Goal: Task Accomplishment & Management: Use online tool/utility

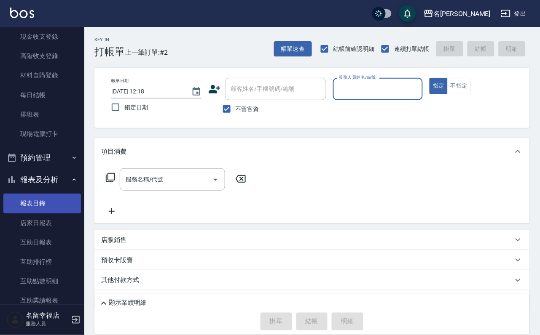
scroll to position [126, 0]
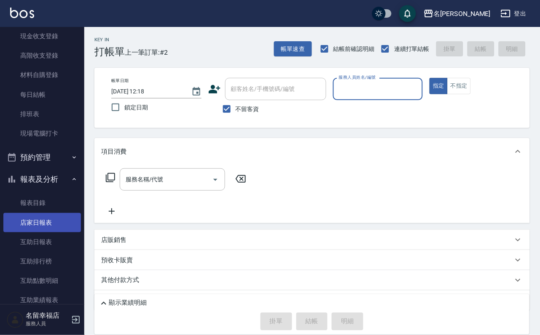
click at [37, 233] on link "店家日報表" at bounding box center [42, 222] width 78 height 19
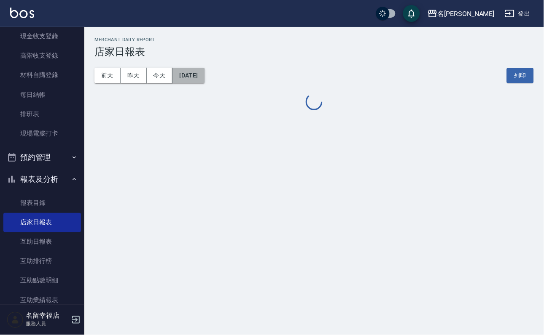
click at [204, 77] on button "[DATE]" at bounding box center [188, 76] width 32 height 16
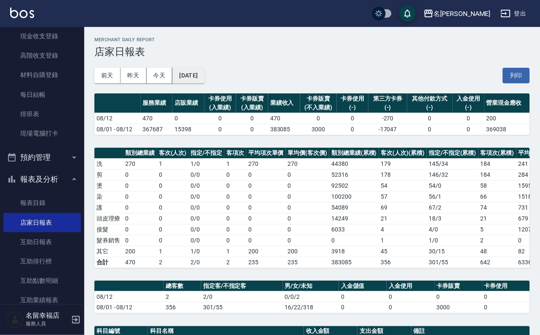
click at [204, 77] on button "[DATE]" at bounding box center [188, 76] width 32 height 16
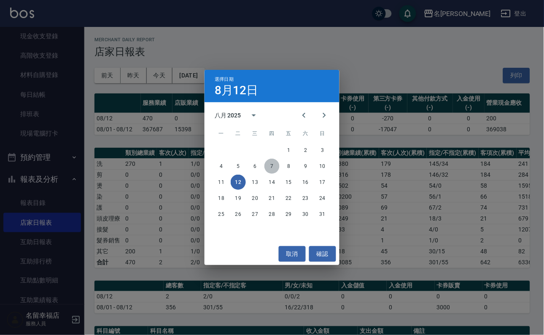
click at [270, 163] on button "7" at bounding box center [271, 166] width 15 height 15
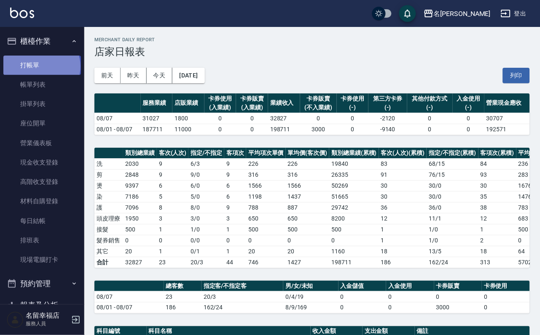
click at [41, 70] on link "打帳單" at bounding box center [42, 65] width 78 height 19
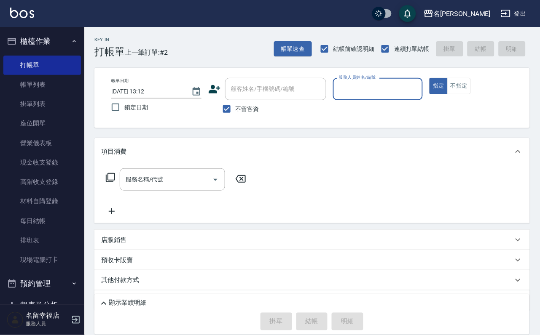
scroll to position [126, 0]
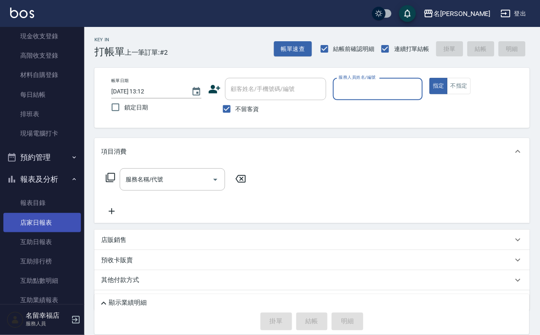
click at [36, 233] on link "店家日報表" at bounding box center [42, 222] width 78 height 19
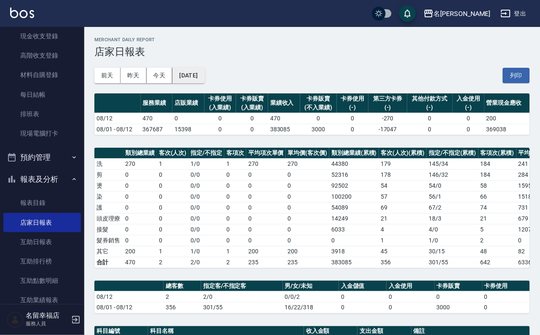
click at [204, 80] on button "[DATE]" at bounding box center [188, 76] width 32 height 16
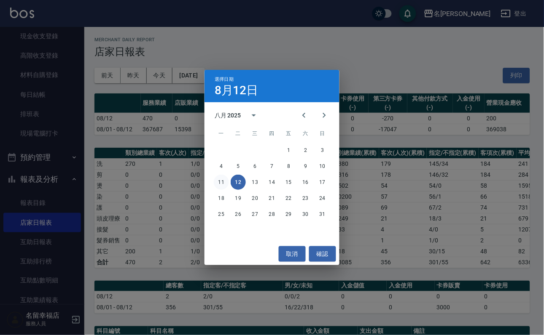
click at [220, 182] on button "11" at bounding box center [221, 182] width 15 height 15
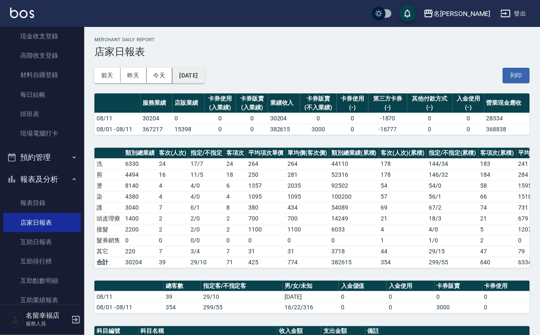
click at [204, 76] on button "[DATE]" at bounding box center [188, 76] width 32 height 16
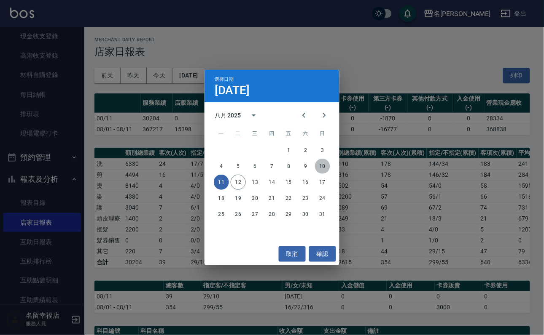
click at [319, 164] on button "10" at bounding box center [322, 166] width 15 height 15
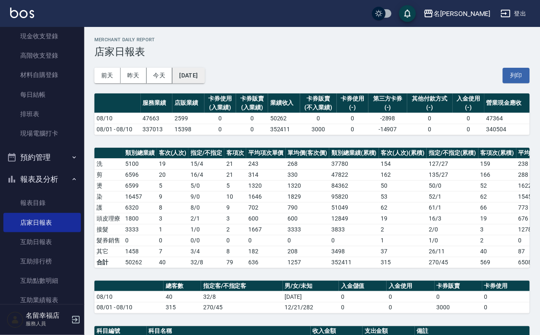
click at [204, 70] on button "[DATE]" at bounding box center [188, 76] width 32 height 16
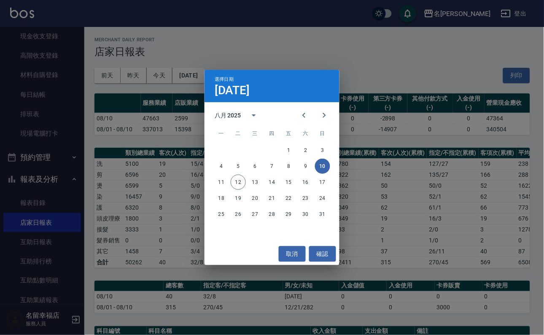
click at [297, 162] on div "4 5 6 7 8 9 10" at bounding box center [271, 166] width 135 height 15
click at [302, 165] on button "9" at bounding box center [305, 166] width 15 height 15
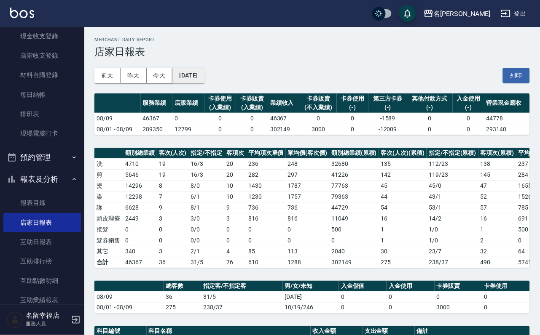
click at [204, 80] on button "[DATE]" at bounding box center [188, 76] width 32 height 16
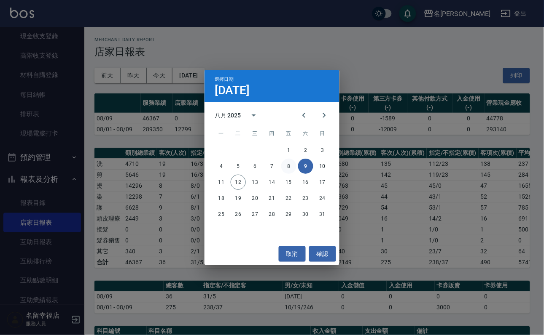
click at [284, 166] on button "8" at bounding box center [288, 166] width 15 height 15
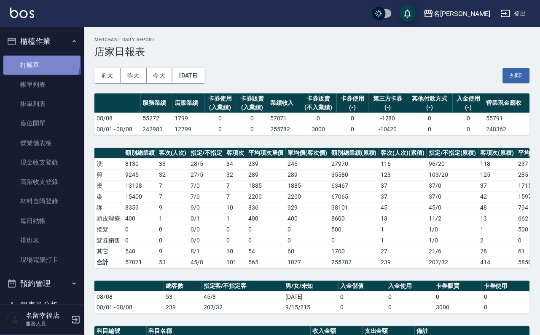
click at [35, 65] on link "打帳單" at bounding box center [42, 65] width 78 height 19
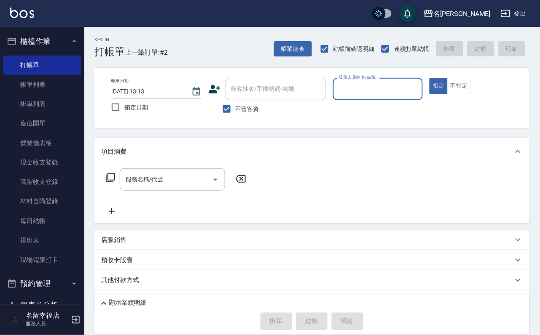
click at [213, 89] on icon at bounding box center [214, 89] width 13 height 13
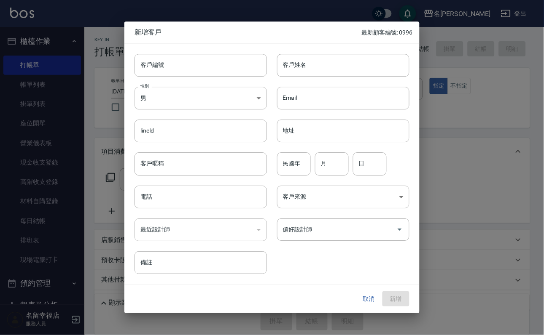
click at [463, 142] on div at bounding box center [272, 167] width 544 height 335
click at [362, 295] on button "取消" at bounding box center [368, 300] width 27 height 16
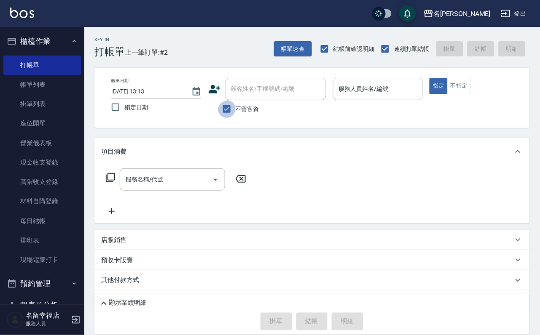
drag, startPoint x: 214, startPoint y: 109, endPoint x: 230, endPoint y: 110, distance: 15.6
click at [218, 110] on input "不留客資" at bounding box center [227, 109] width 18 height 18
checkbox input "false"
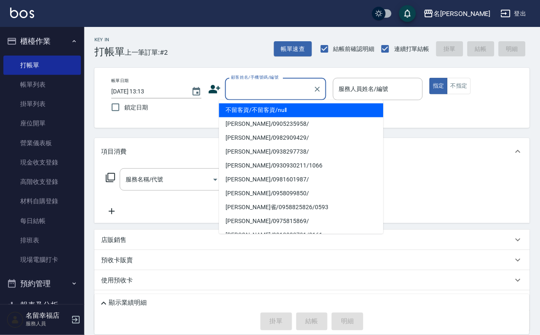
click at [251, 89] on input "顧客姓名/手機號碼/編號" at bounding box center [269, 89] width 81 height 15
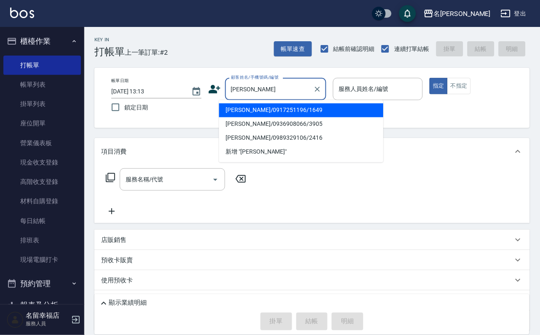
click at [258, 121] on li "[PERSON_NAME]/0936908066/3905" at bounding box center [301, 125] width 164 height 14
type input "[PERSON_NAME]/0936908066/3905"
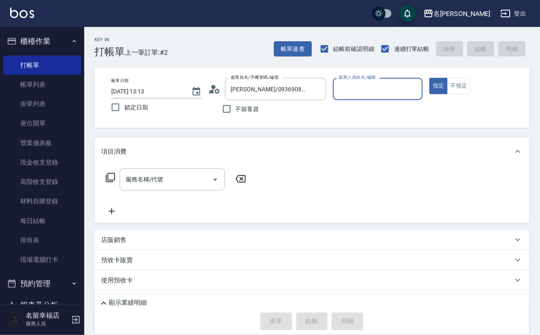
type input "[PERSON_NAME]-2"
click at [210, 87] on icon at bounding box center [214, 89] width 13 height 13
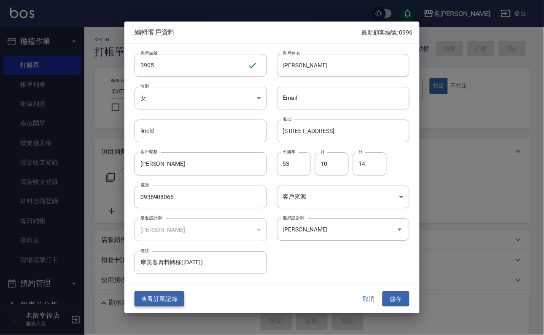
click at [172, 298] on button "查看訂單記錄" at bounding box center [159, 300] width 50 height 16
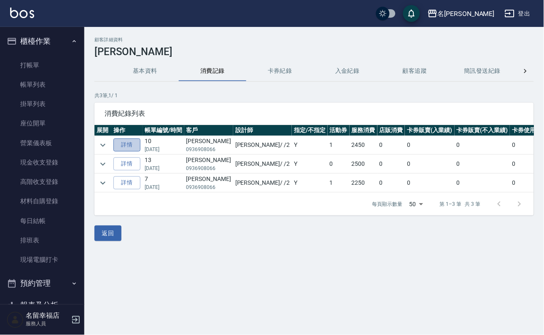
click at [134, 145] on link "詳情" at bounding box center [126, 145] width 27 height 13
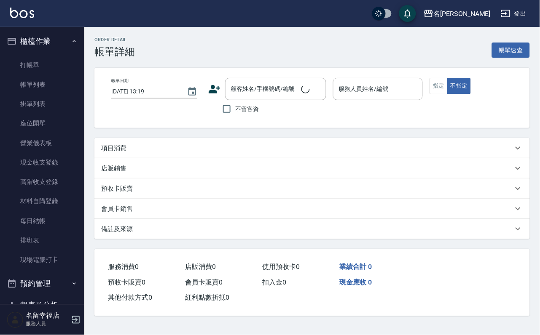
type input "[DATE] 14:27"
type input "[PERSON_NAME]-2"
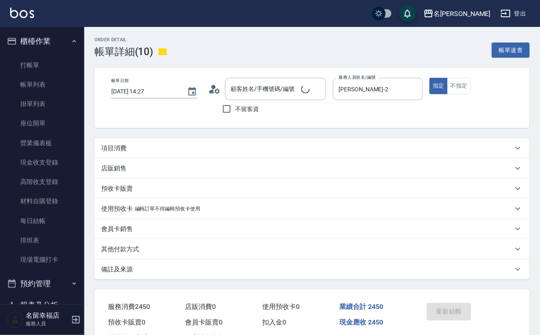
type input "[PERSON_NAME]/0936908066/3905"
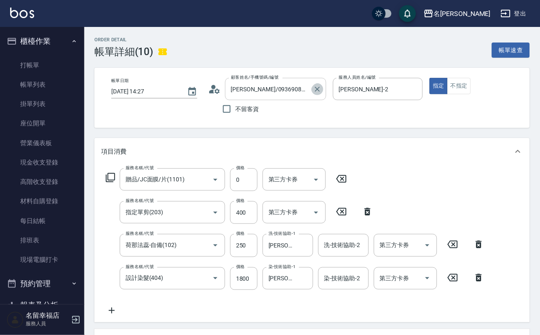
click at [322, 93] on icon "Clear" at bounding box center [317, 89] width 8 height 8
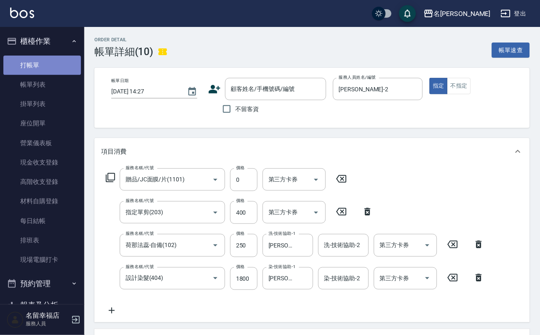
click at [44, 70] on link "打帳單" at bounding box center [42, 65] width 78 height 19
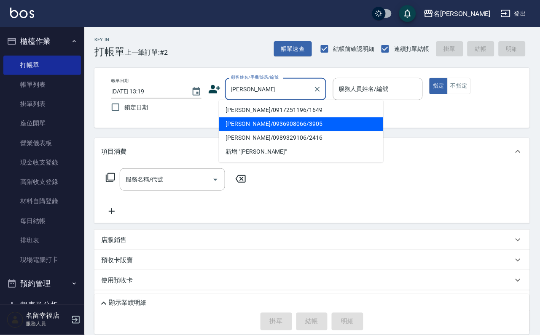
click at [268, 128] on li "[PERSON_NAME]/0936908066/3905" at bounding box center [301, 125] width 164 height 14
type input "[PERSON_NAME]/0936908066/3905"
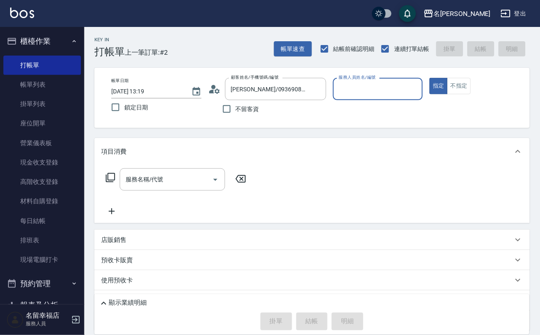
type input "[PERSON_NAME]-2"
click at [215, 92] on icon at bounding box center [217, 90] width 5 height 5
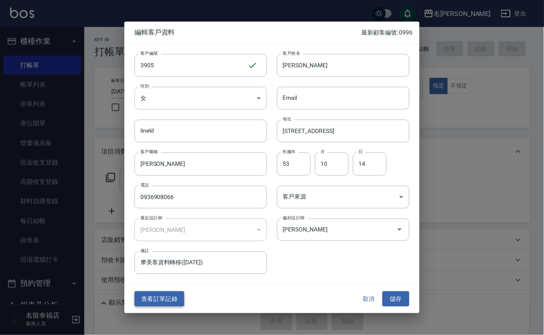
click at [159, 302] on button "查看訂單記錄" at bounding box center [159, 300] width 50 height 16
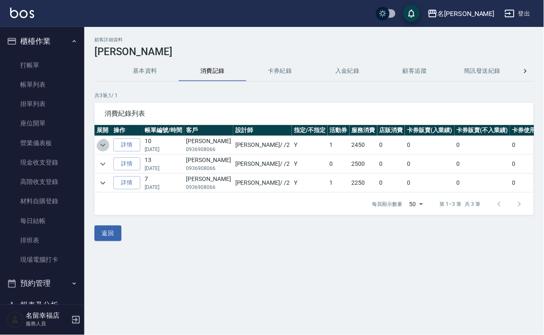
click at [103, 150] on icon "expand row" at bounding box center [103, 145] width 10 height 10
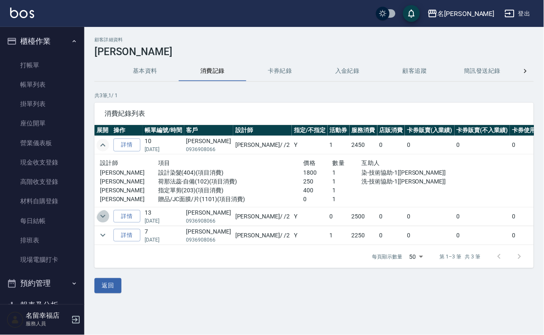
click at [108, 222] on icon "expand row" at bounding box center [103, 217] width 10 height 10
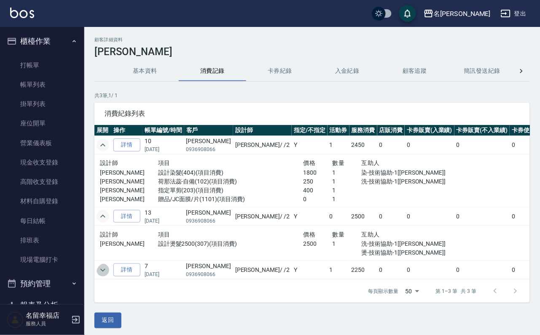
click at [107, 276] on icon "expand row" at bounding box center [103, 270] width 10 height 10
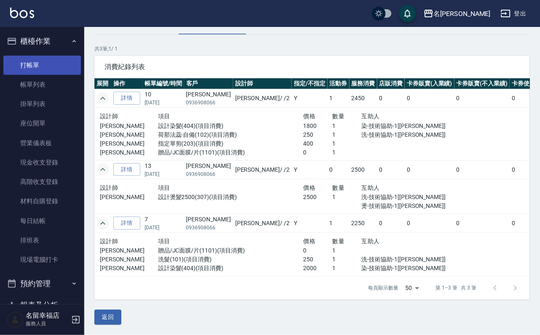
click at [30, 71] on link "打帳單" at bounding box center [42, 65] width 78 height 19
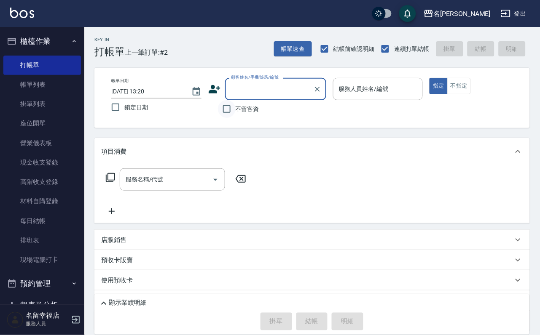
click at [227, 108] on input "不留客資" at bounding box center [227, 109] width 18 height 18
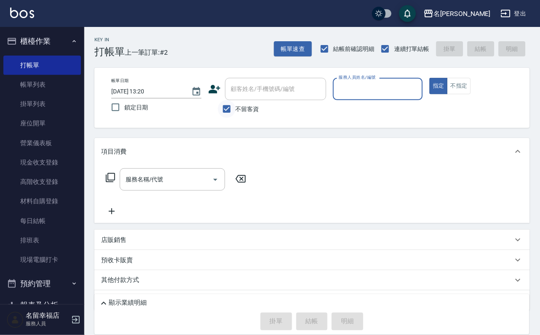
click at [228, 108] on input "不留客資" at bounding box center [227, 109] width 18 height 18
checkbox input "false"
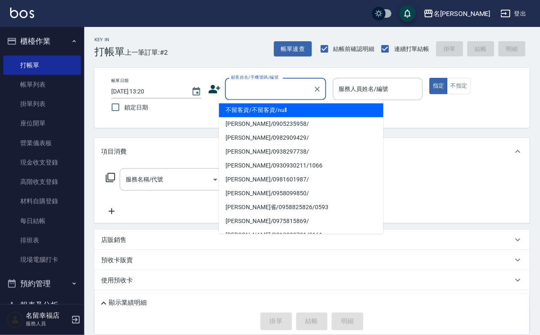
click at [271, 94] on input "顧客姓名/手機號碼/編號" at bounding box center [269, 89] width 81 height 15
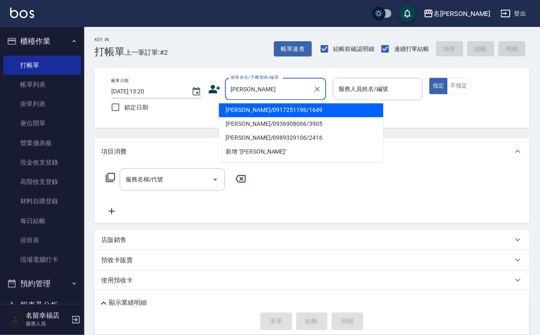
click at [261, 122] on li "[PERSON_NAME]/0936908066/3905" at bounding box center [301, 125] width 164 height 14
type input "[PERSON_NAME]/0936908066/3905"
type input "[PERSON_NAME]-2"
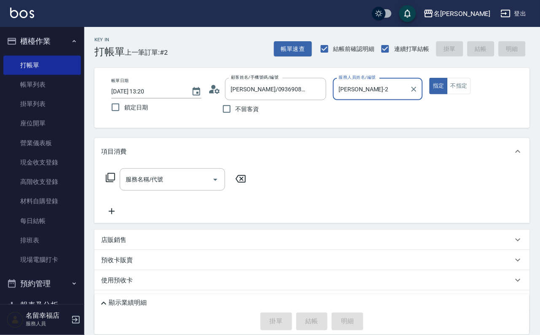
click at [111, 183] on icon at bounding box center [110, 178] width 10 height 10
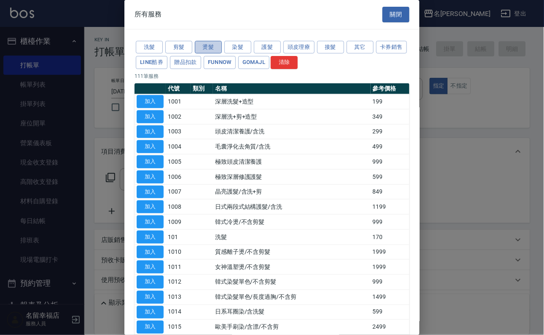
click at [214, 51] on button "燙髮" at bounding box center [208, 47] width 27 height 13
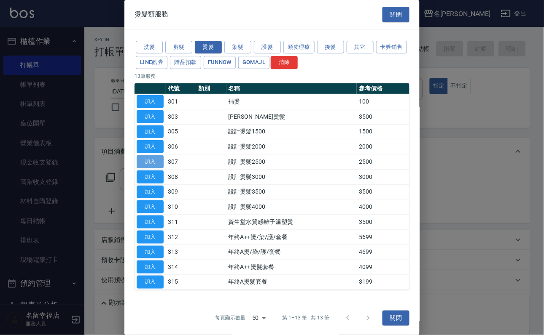
click at [144, 169] on button "加入" at bounding box center [150, 162] width 27 height 13
type input "設計燙髮2500(307)"
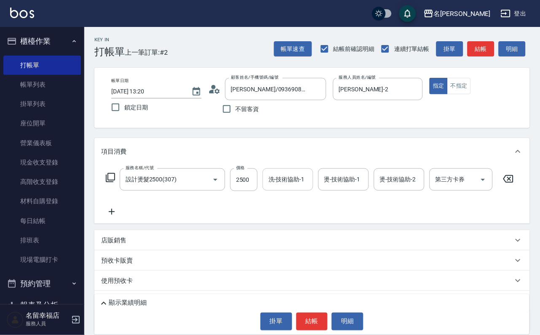
click at [284, 187] on input "洗-技術協助-1" at bounding box center [287, 179] width 43 height 15
type input "[PERSON_NAME]-2"
click at [313, 313] on button "結帳" at bounding box center [312, 322] width 32 height 18
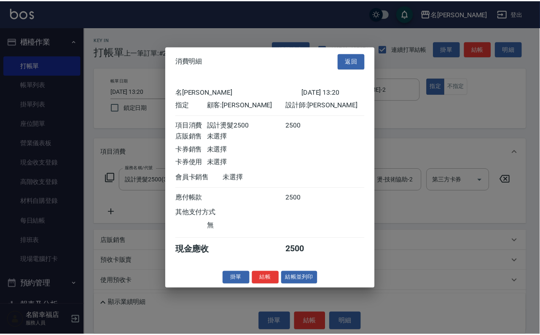
scroll to position [104, 0]
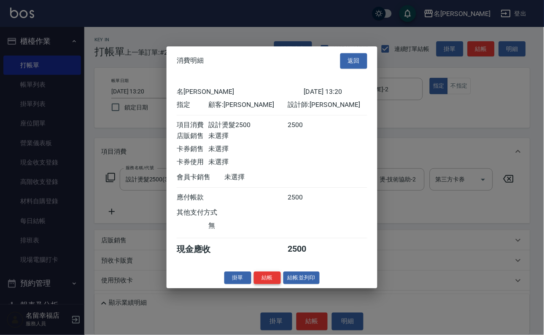
click at [254, 285] on button "結帳" at bounding box center [267, 278] width 27 height 13
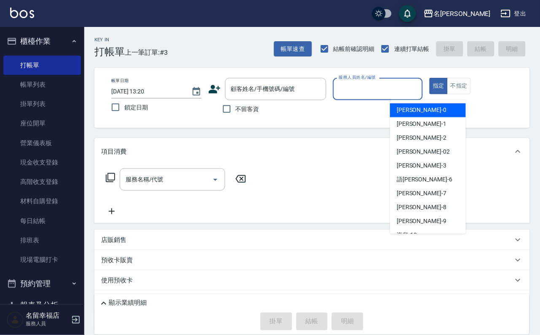
click at [419, 95] on input "服務人員姓名/編號" at bounding box center [378, 89] width 83 height 15
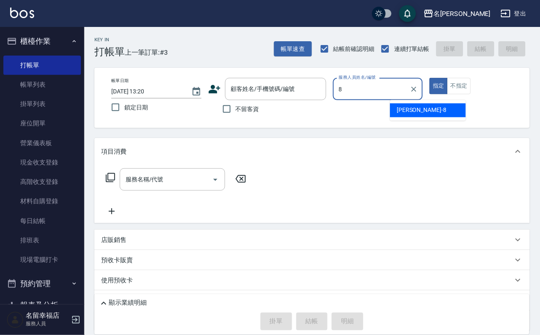
type input "[PERSON_NAME]-8"
type button "true"
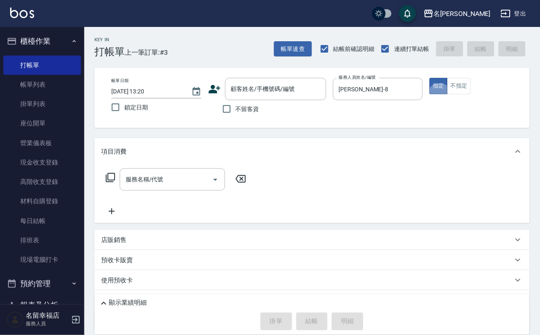
click at [108, 181] on icon at bounding box center [110, 178] width 10 height 10
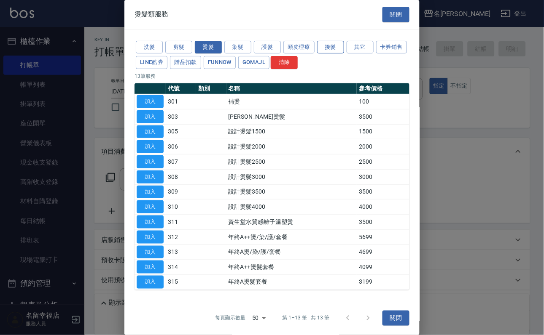
click at [338, 54] on button "接髮" at bounding box center [330, 47] width 27 height 13
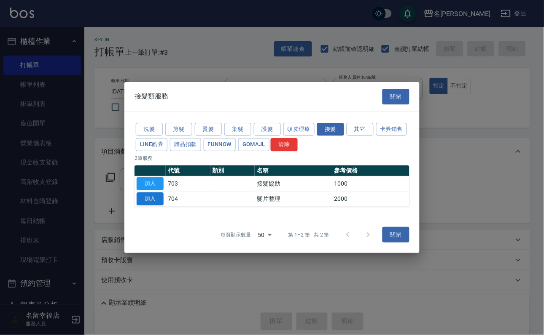
click at [158, 203] on button "加入" at bounding box center [150, 199] width 27 height 13
type input "髮片整理(704)"
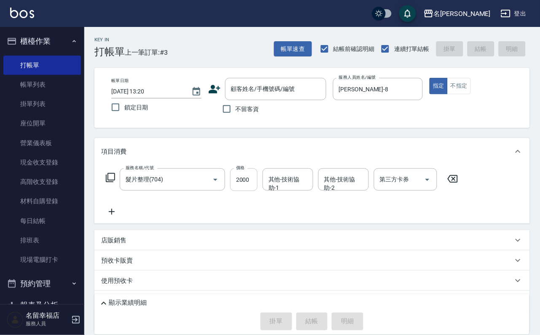
click at [246, 191] on input "2000" at bounding box center [243, 180] width 27 height 23
click at [257, 189] on input "300" at bounding box center [243, 180] width 27 height 23
type input "3000"
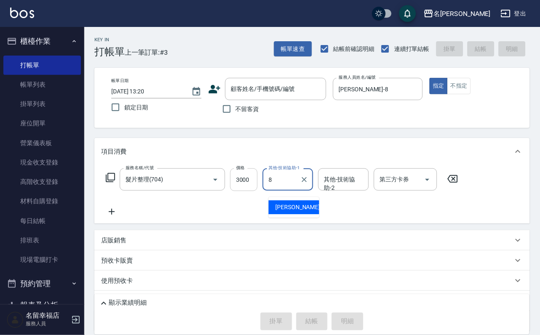
type input "[PERSON_NAME]-8"
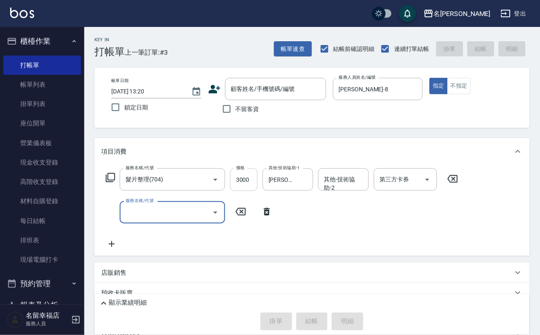
type input "ㄊ"
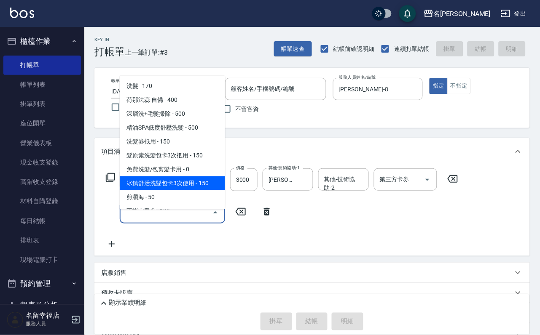
click at [110, 183] on icon at bounding box center [110, 178] width 10 height 10
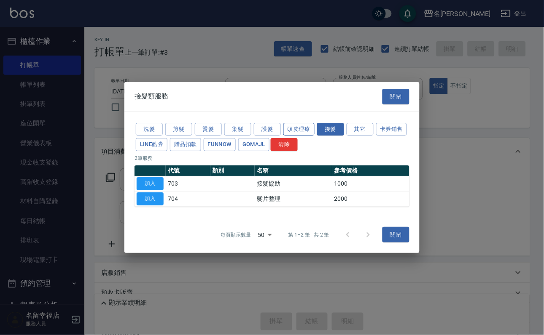
click at [292, 123] on button "頭皮理療" at bounding box center [298, 129] width 31 height 13
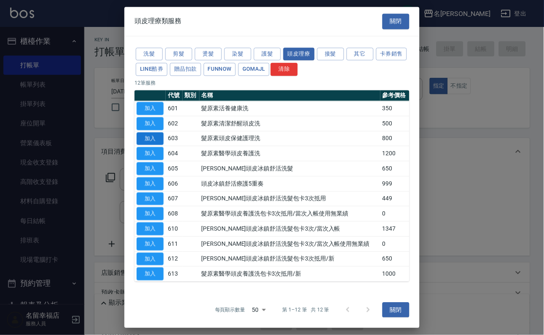
click at [160, 145] on button "加入" at bounding box center [150, 138] width 27 height 13
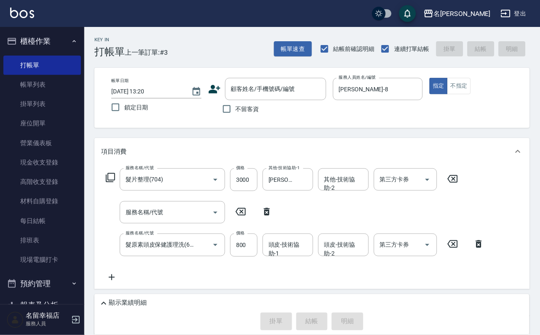
click at [262, 217] on icon at bounding box center [266, 212] width 21 height 10
type input "髮原素頭皮保健護理洗(603)"
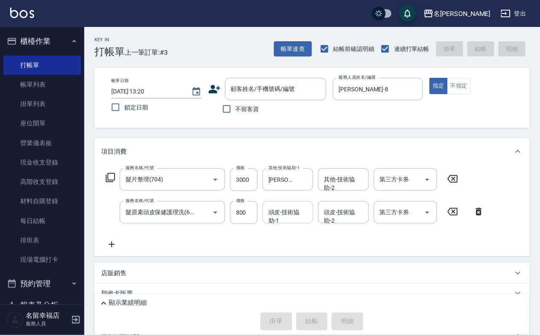
click at [279, 220] on input "頭皮-技術協助-1" at bounding box center [287, 212] width 43 height 15
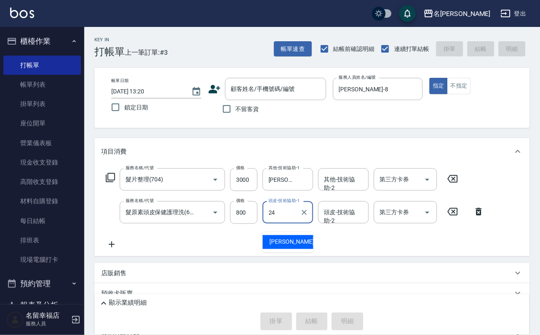
type input "藝馨-24"
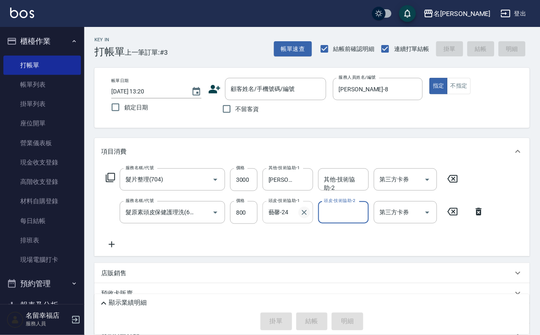
click at [298, 223] on div "藝馨-24 頭皮-技術協助-1" at bounding box center [288, 212] width 51 height 22
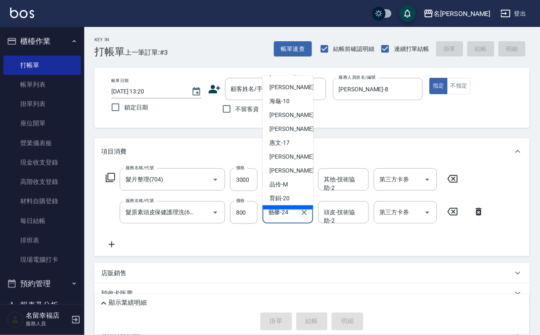
click at [303, 215] on icon "Clear" at bounding box center [304, 212] width 5 height 5
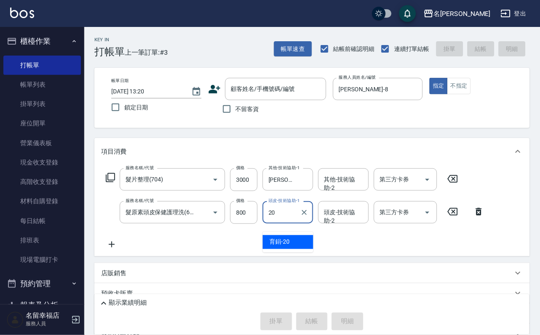
click at [295, 245] on div "育鋗 -20" at bounding box center [288, 243] width 51 height 14
type input "育鋗-20"
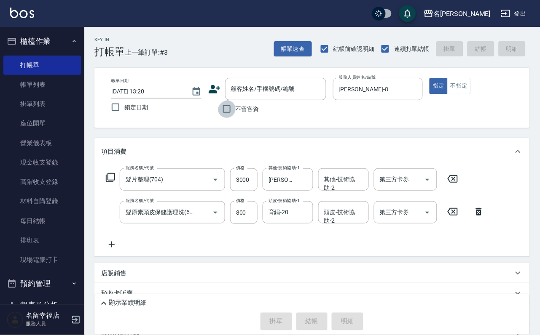
click at [227, 115] on input "不留客資" at bounding box center [227, 109] width 18 height 18
checkbox input "true"
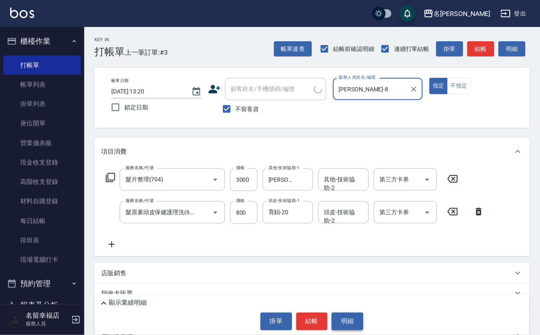
click at [361, 319] on button "明細" at bounding box center [348, 322] width 32 height 18
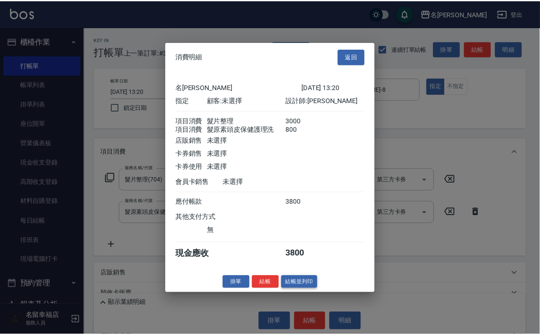
scroll to position [136, 0]
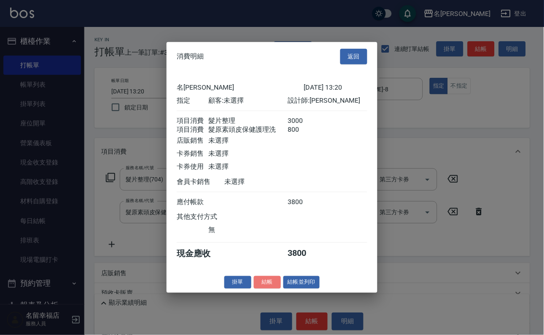
click at [261, 289] on button "結帳" at bounding box center [267, 282] width 27 height 13
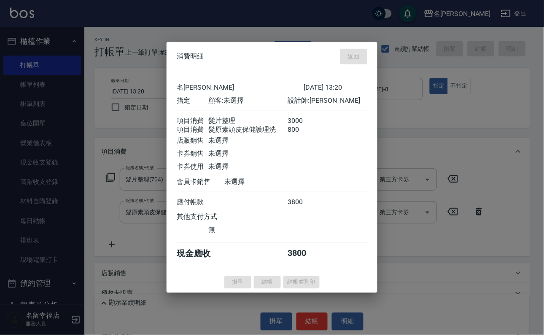
type input "[DATE] 14:15"
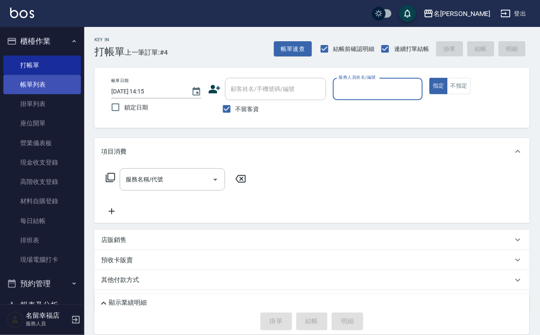
click at [52, 94] on link "帳單列表" at bounding box center [42, 84] width 78 height 19
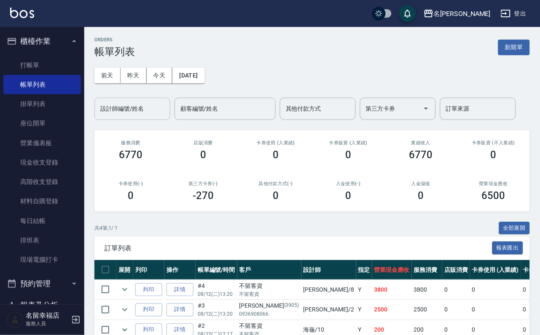
click at [140, 115] on input "設計師編號/姓名" at bounding box center [132, 109] width 68 height 15
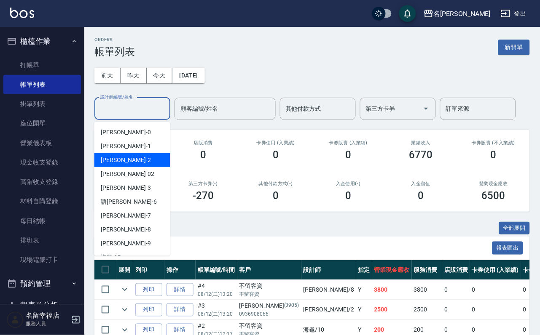
click at [144, 162] on div "[PERSON_NAME] -2" at bounding box center [132, 160] width 76 height 14
type input "[PERSON_NAME]-2"
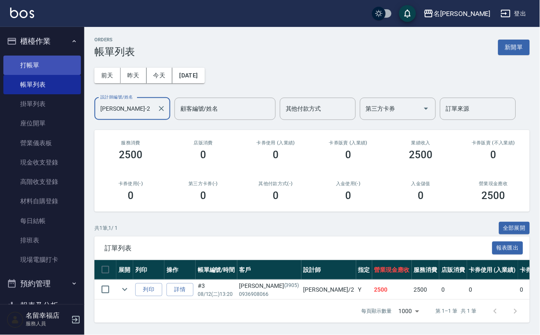
click at [36, 72] on link "打帳單" at bounding box center [42, 65] width 78 height 19
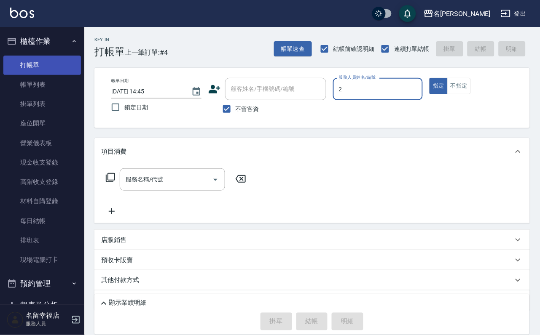
type input "[PERSON_NAME]-2"
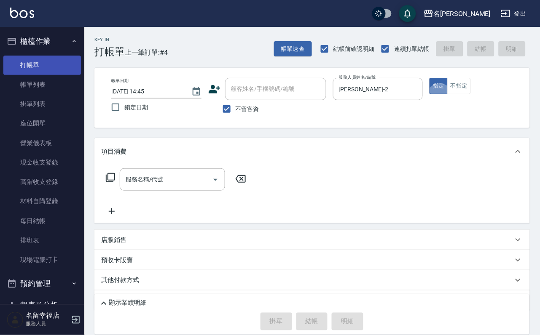
type button "true"
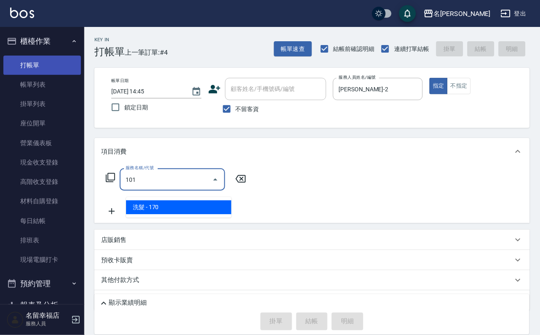
type input "洗髮(101)"
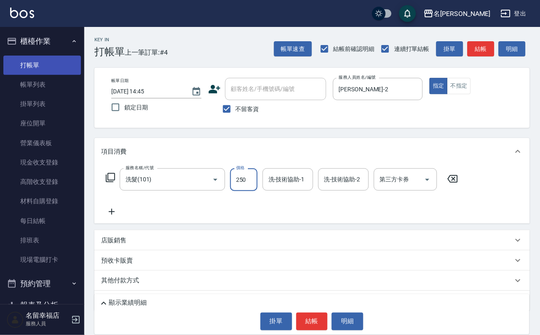
type input "250"
type input "[PERSON_NAME]-2"
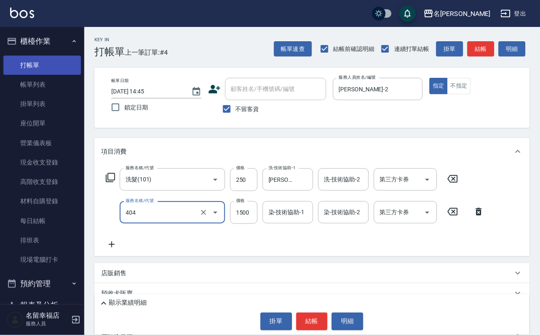
type input "設計染髮(404)"
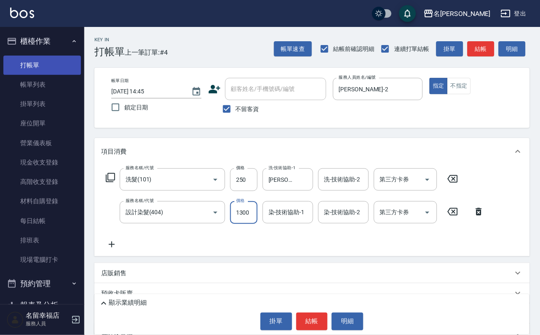
scroll to position [0, 0]
type input "1300"
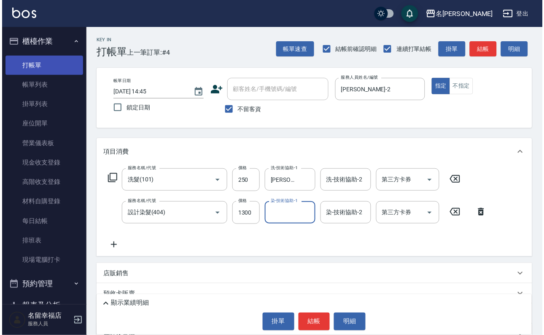
scroll to position [0, 0]
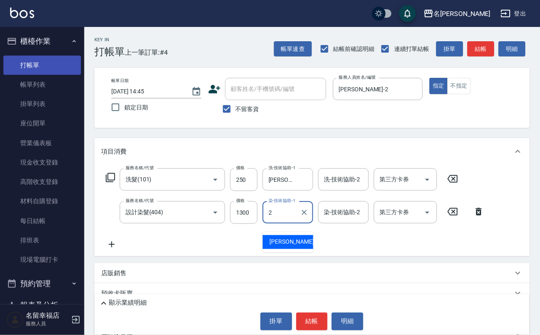
type input "[PERSON_NAME]-2"
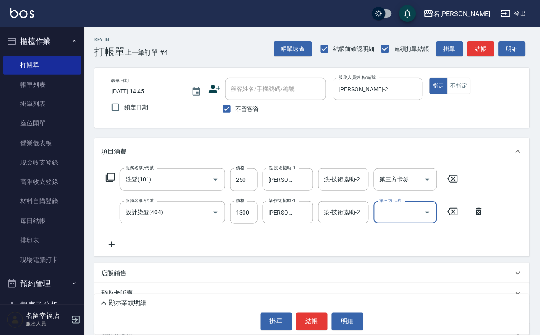
click at [113, 182] on icon at bounding box center [110, 178] width 10 height 10
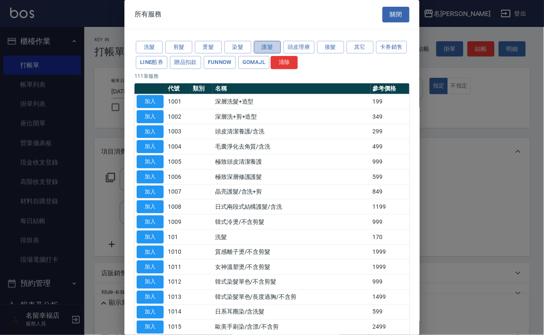
click at [266, 49] on button "護髮" at bounding box center [267, 47] width 27 height 13
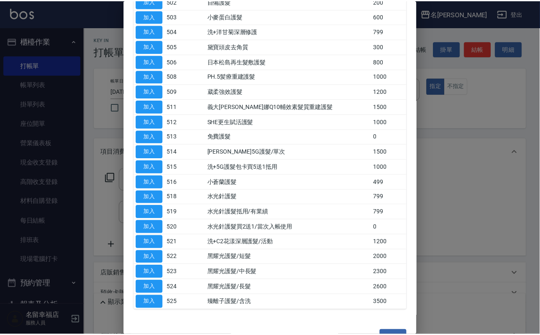
scroll to position [126, 0]
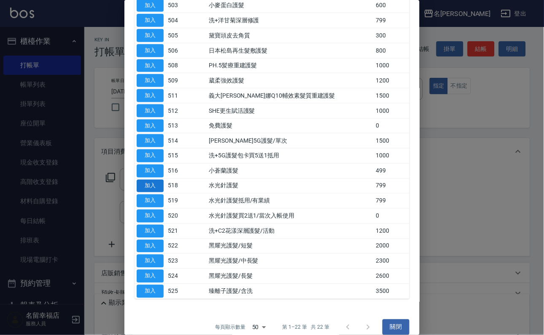
click at [146, 193] on button "加入" at bounding box center [150, 186] width 27 height 13
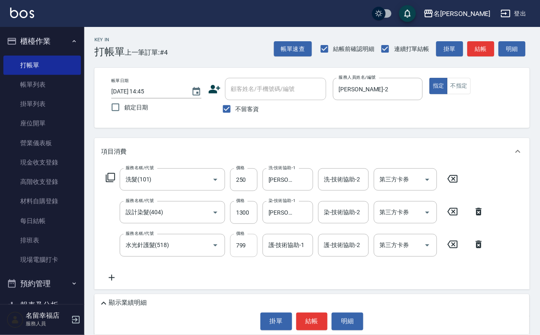
click at [253, 256] on input "799" at bounding box center [243, 245] width 27 height 23
type input "800"
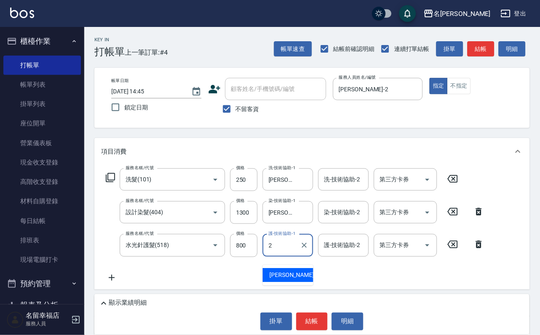
type input "[PERSON_NAME]-2"
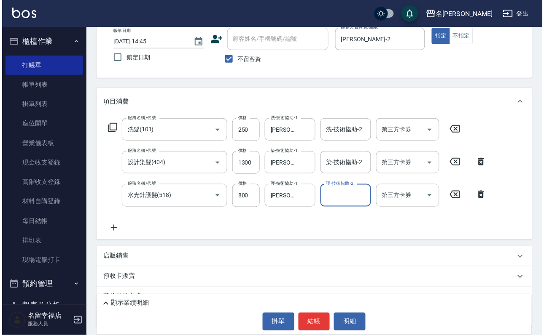
scroll to position [116, 0]
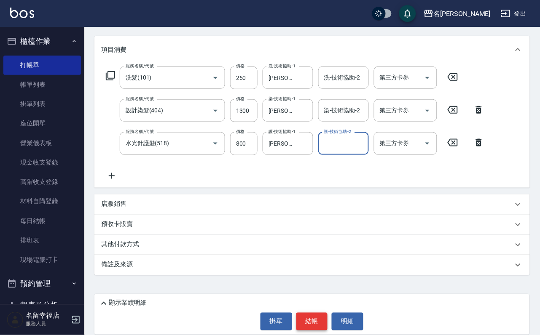
click at [320, 321] on button "結帳" at bounding box center [312, 322] width 32 height 18
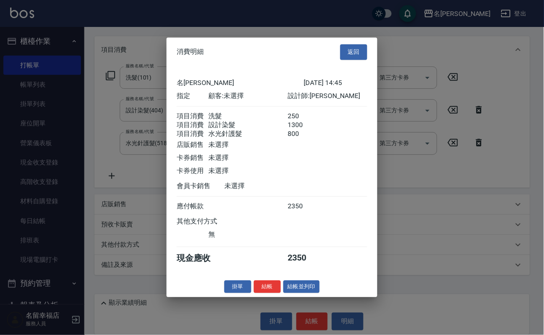
scroll to position [167, 0]
click at [254, 294] on button "結帳" at bounding box center [267, 287] width 27 height 13
type input "[DATE] 15:14"
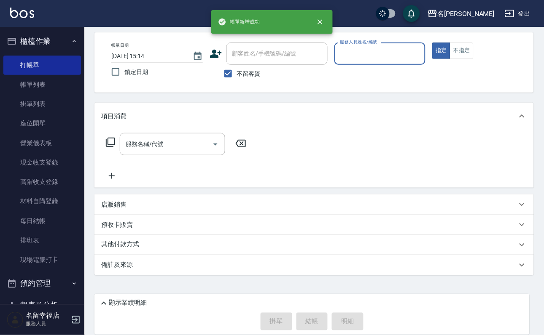
scroll to position [50, 0]
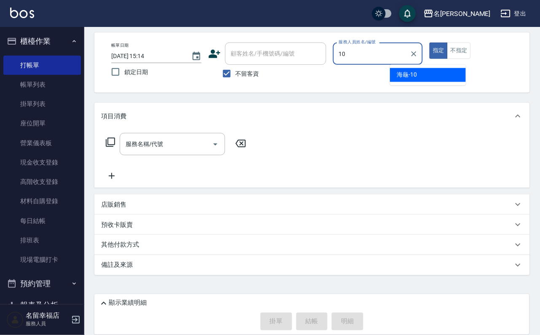
type input "海龜-10"
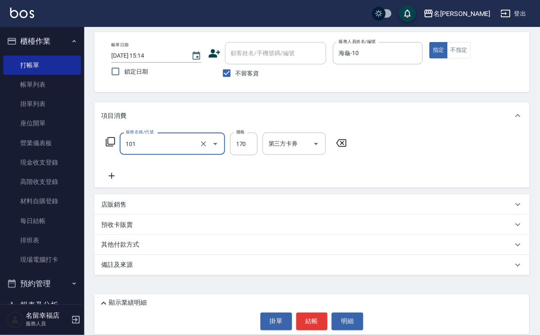
type input "洗髮(101)"
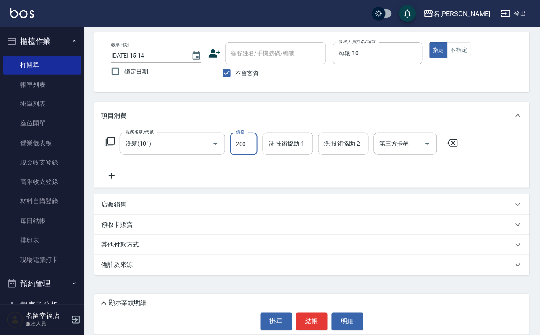
type input "200"
type input "1"
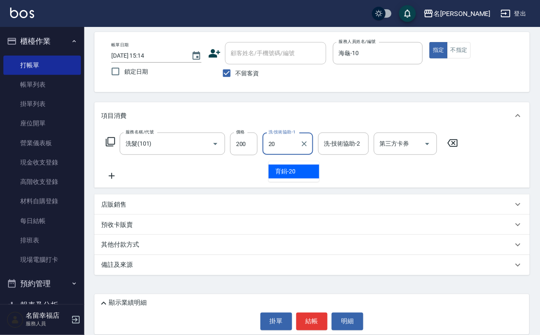
type input "育鋗-20"
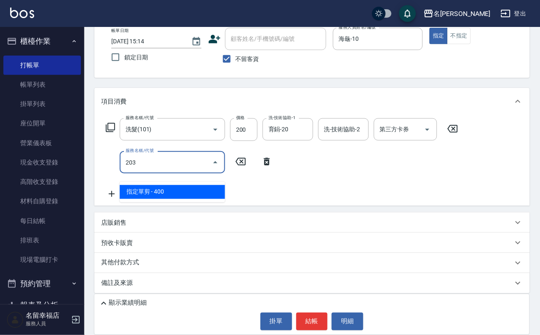
type input "指定單剪(203)"
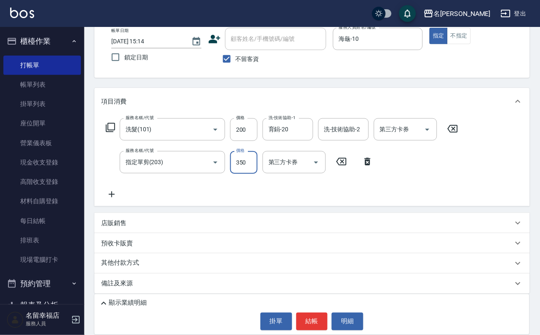
type input "350"
click at [314, 321] on button "結帳" at bounding box center [312, 322] width 32 height 18
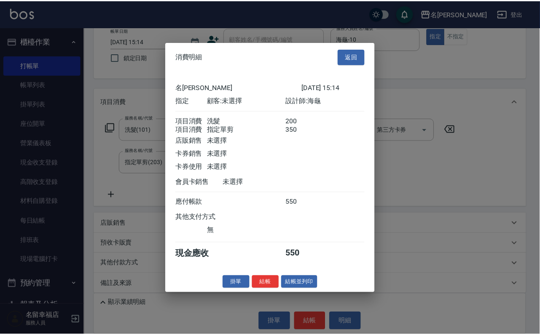
scroll to position [136, 0]
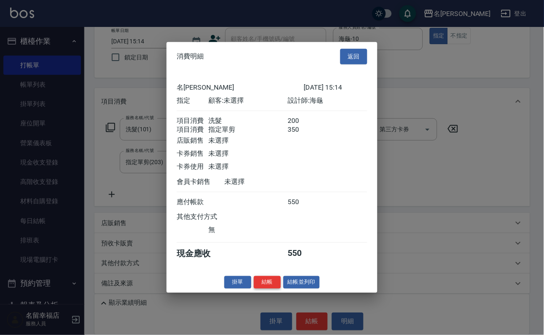
click at [257, 289] on button "結帳" at bounding box center [267, 282] width 27 height 13
type input "[DATE] 15:40"
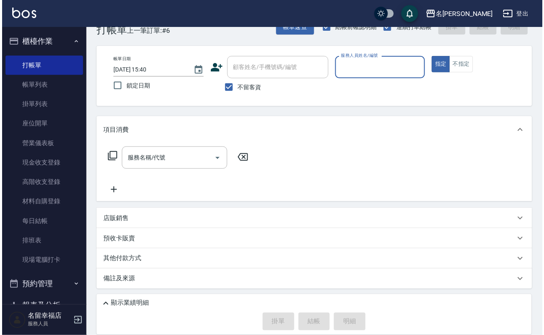
scroll to position [0, 0]
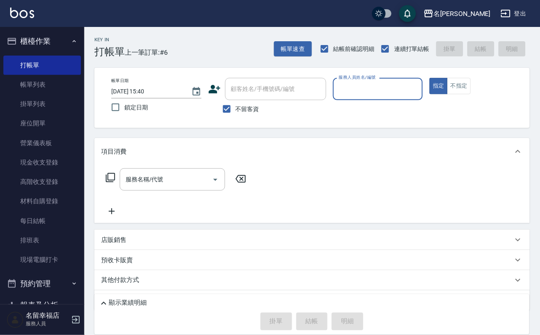
click at [419, 86] on input "服務人員姓名/編號" at bounding box center [378, 89] width 83 height 15
type input "海龜-10"
click at [115, 179] on icon at bounding box center [110, 178] width 10 height 10
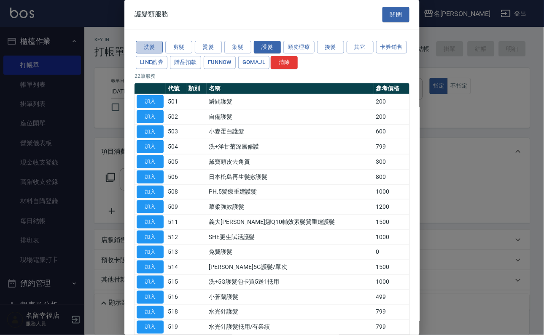
click at [144, 52] on button "洗髮" at bounding box center [149, 47] width 27 height 13
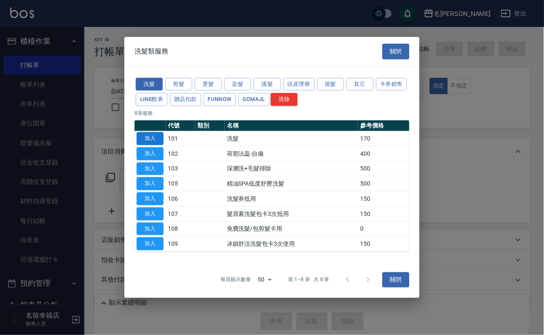
click at [151, 132] on button "加入" at bounding box center [150, 138] width 27 height 13
type input "洗髮(101)"
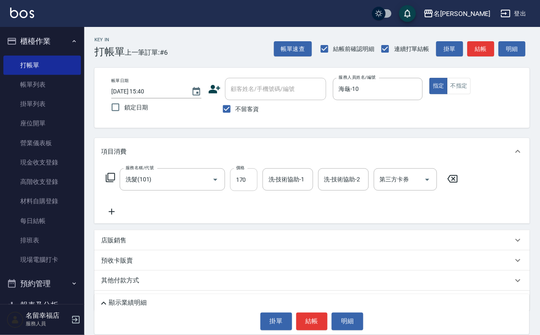
click at [257, 190] on input "170" at bounding box center [243, 180] width 27 height 23
type input "250"
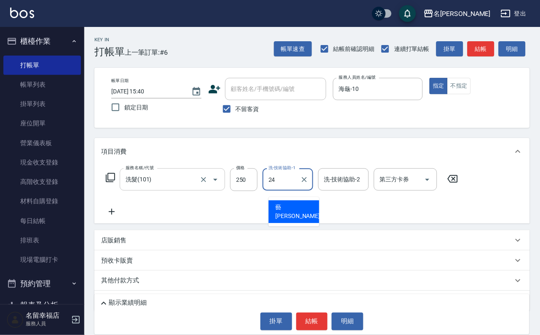
type input "藝馨-24"
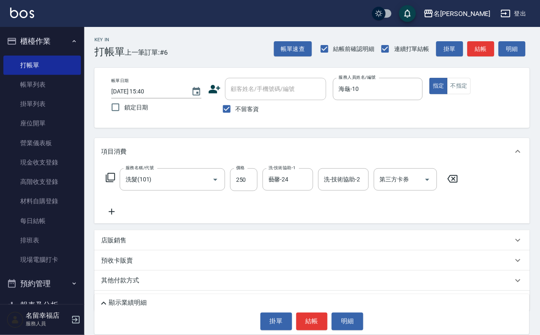
click at [109, 182] on icon at bounding box center [110, 177] width 9 height 9
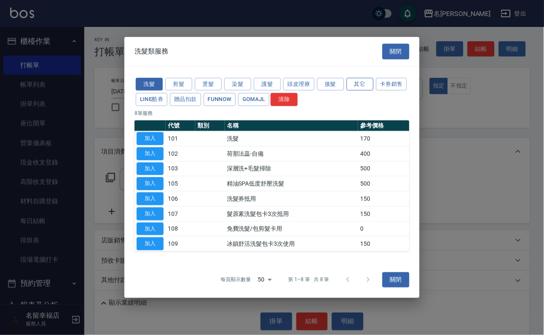
click at [366, 78] on button "其它" at bounding box center [359, 84] width 27 height 13
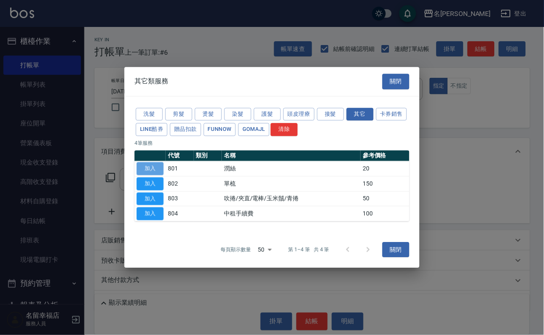
click at [154, 162] on button "加入" at bounding box center [150, 168] width 27 height 13
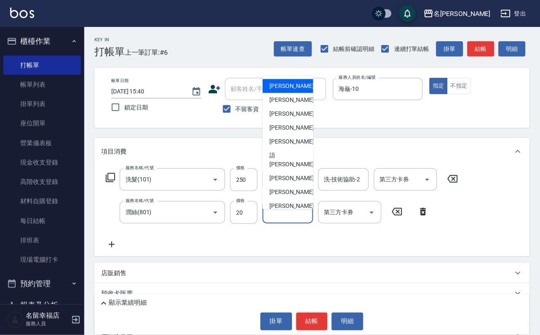
click at [293, 220] on input "其他-技術協助-1" at bounding box center [287, 212] width 43 height 15
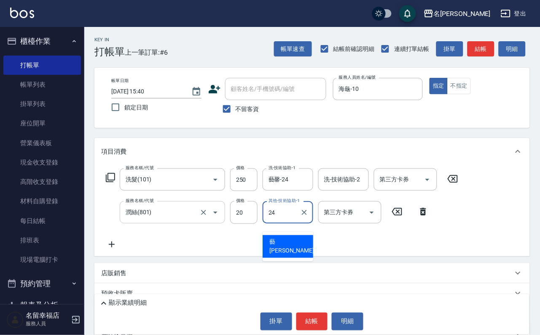
type input "藝馨-24"
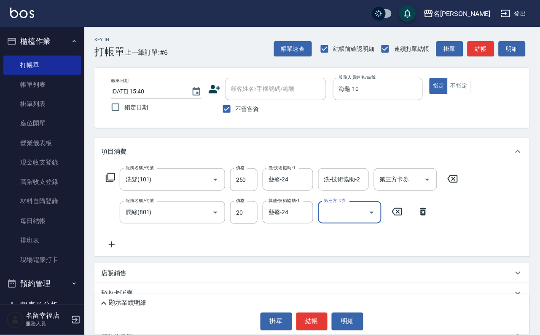
click at [108, 183] on icon at bounding box center [110, 178] width 10 height 10
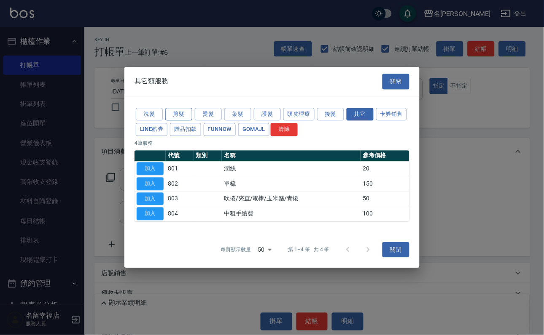
click at [182, 108] on button "剪髮" at bounding box center [178, 114] width 27 height 13
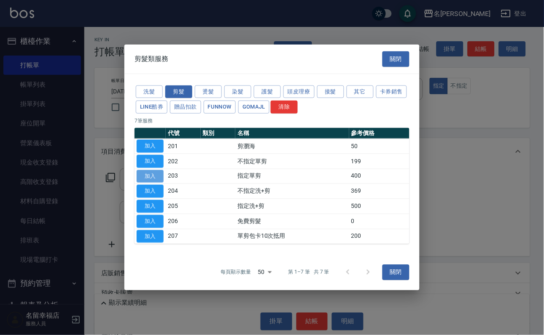
click at [156, 172] on button "加入" at bounding box center [150, 176] width 27 height 13
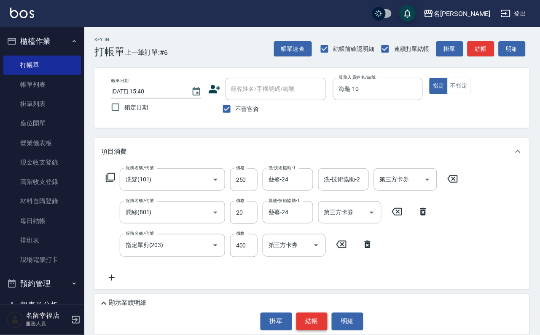
click at [317, 318] on button "結帳" at bounding box center [312, 322] width 32 height 18
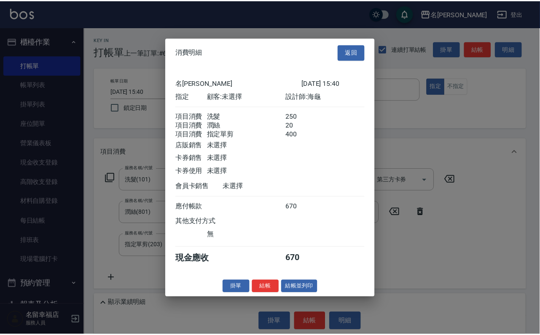
scroll to position [167, 0]
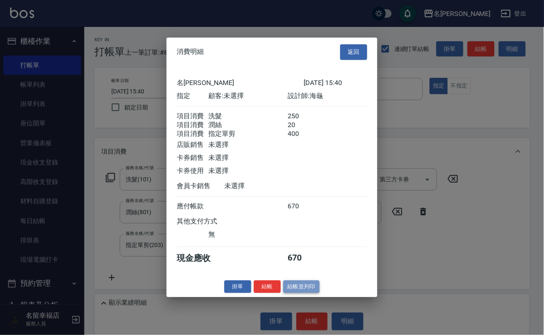
click at [308, 294] on button "結帳並列印" at bounding box center [301, 287] width 37 height 13
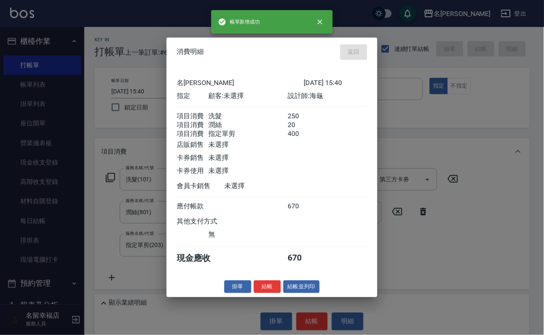
type input "[DATE] 16:04"
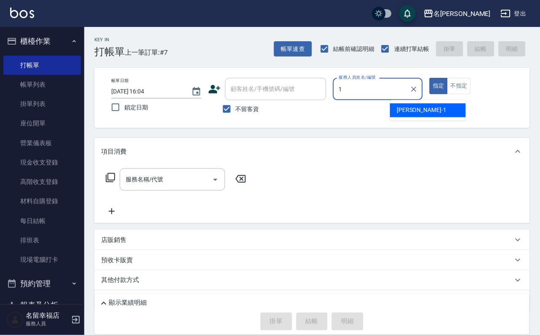
type input "[PERSON_NAME]-1"
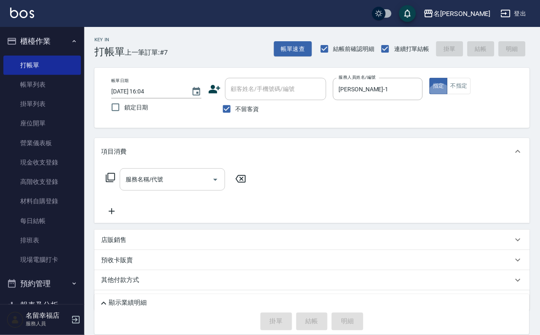
click at [192, 185] on input "服務名稱/代號" at bounding box center [165, 179] width 85 height 15
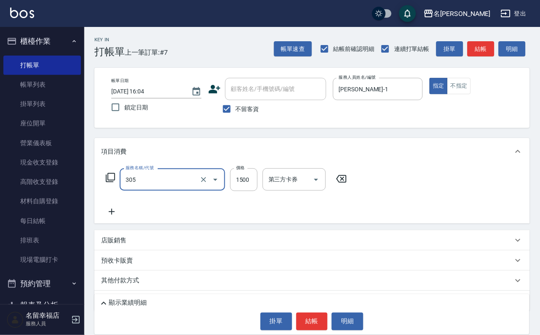
type input "設計燙髮1500(305)"
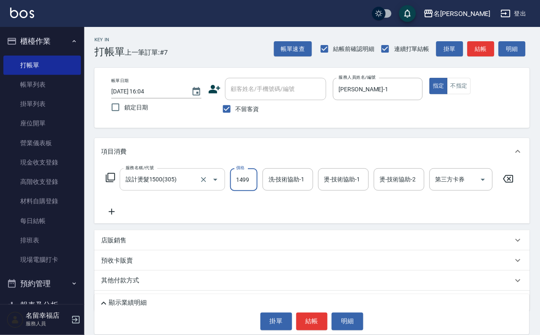
scroll to position [0, 0]
type input "1499"
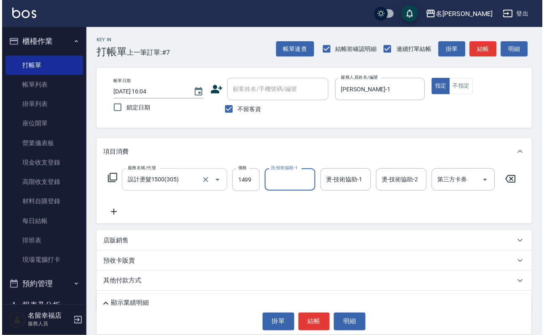
scroll to position [0, 0]
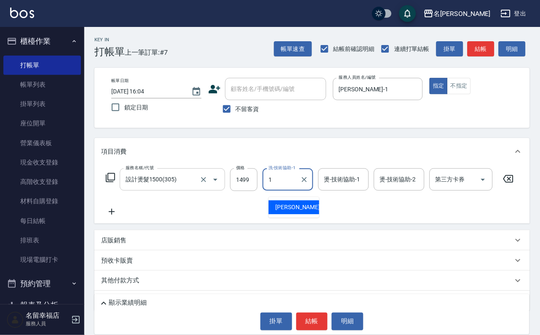
type input "[PERSON_NAME]-1"
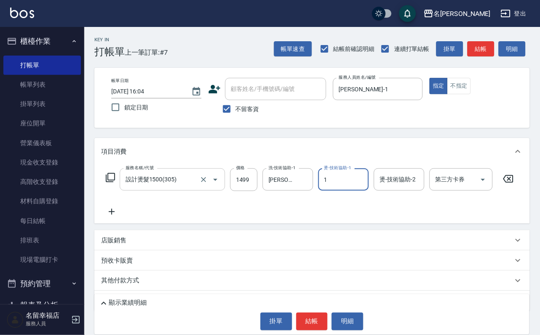
type input "[PERSON_NAME]-1"
click at [323, 316] on button "結帳" at bounding box center [312, 322] width 32 height 18
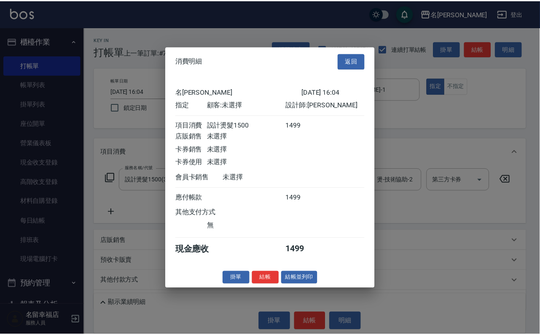
scroll to position [104, 0]
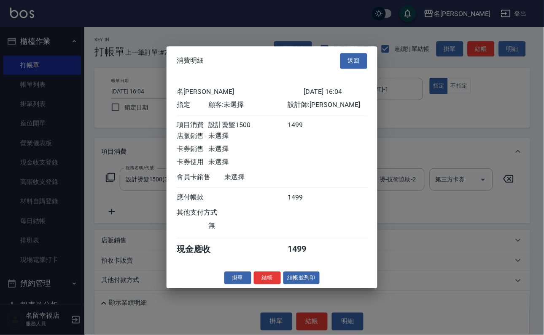
drag, startPoint x: 258, startPoint y: 324, endPoint x: 258, endPoint y: 316, distance: 8.0
click at [257, 285] on button "結帳" at bounding box center [267, 278] width 27 height 13
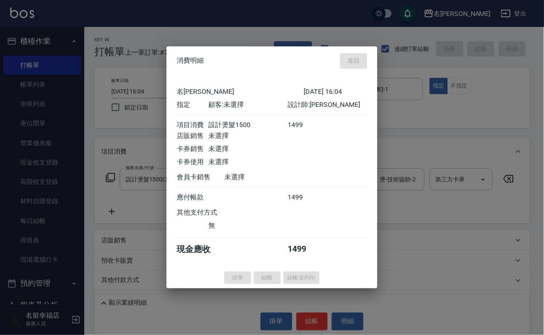
type input "[DATE] 16:06"
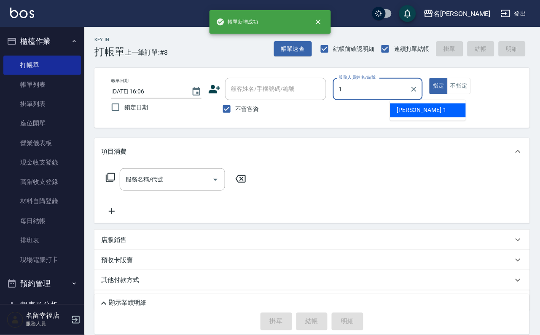
type input "[PERSON_NAME]-1"
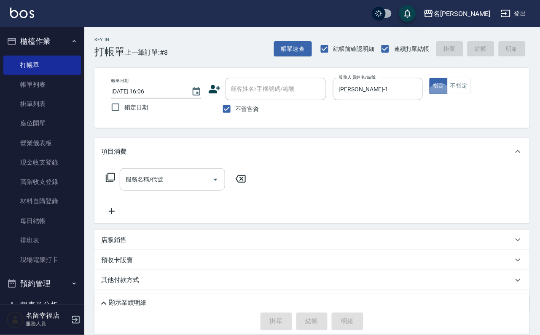
click at [192, 181] on input "服務名稱/代號" at bounding box center [165, 179] width 85 height 15
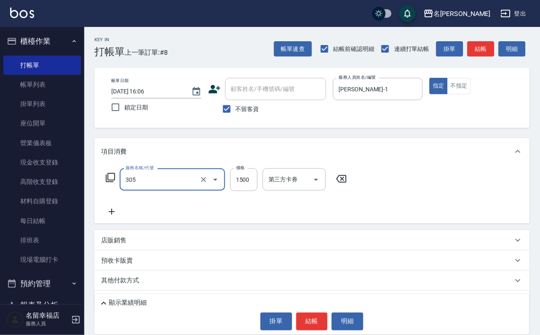
type input "設計燙髮1500(305)"
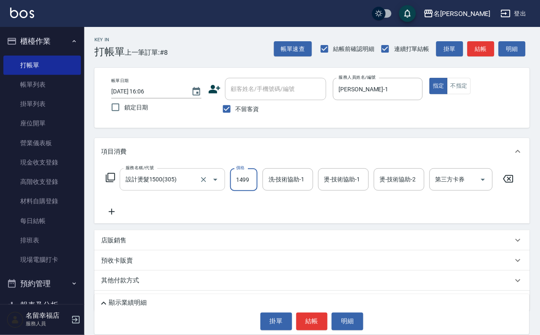
scroll to position [0, 0]
type input "1499"
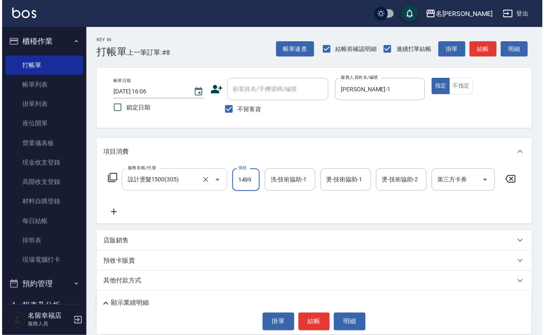
scroll to position [0, 0]
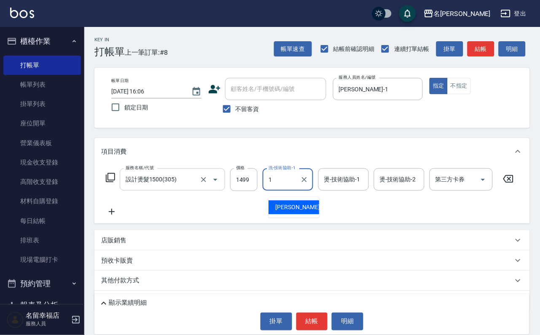
type input "[PERSON_NAME]-1"
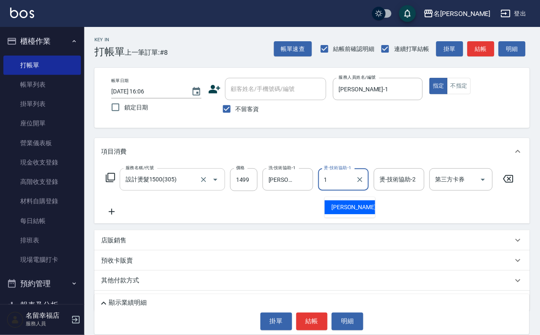
type input "[PERSON_NAME]-1"
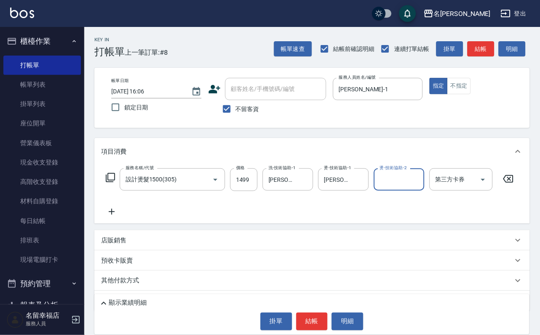
click at [114, 183] on icon at bounding box center [110, 178] width 10 height 10
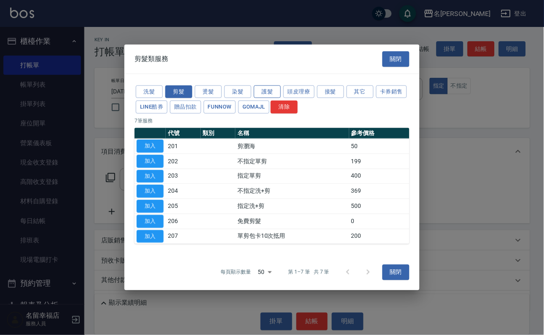
click at [257, 85] on button "護髮" at bounding box center [267, 91] width 27 height 13
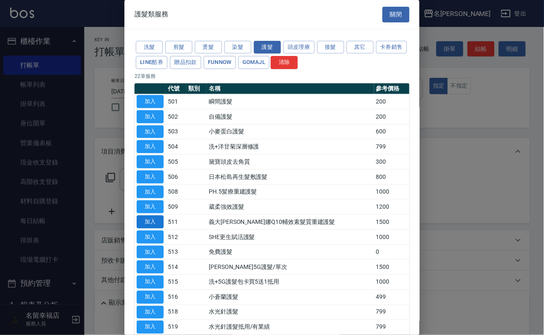
click at [151, 229] on button "加入" at bounding box center [150, 222] width 27 height 13
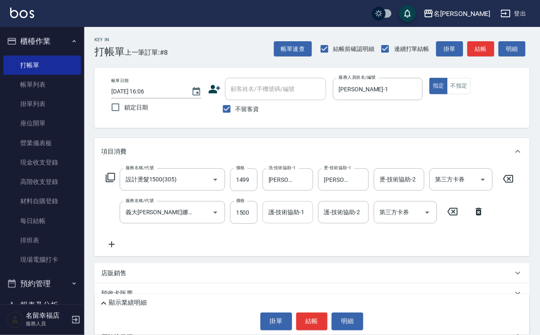
click at [287, 219] on div "護-技術協助-1 護-技術協助-1" at bounding box center [288, 212] width 51 height 22
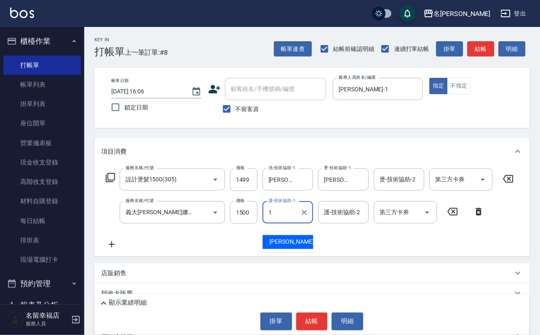
type input "[PERSON_NAME]-1"
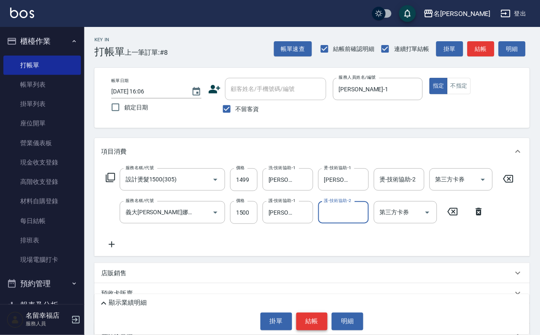
click at [319, 322] on button "結帳" at bounding box center [312, 322] width 32 height 18
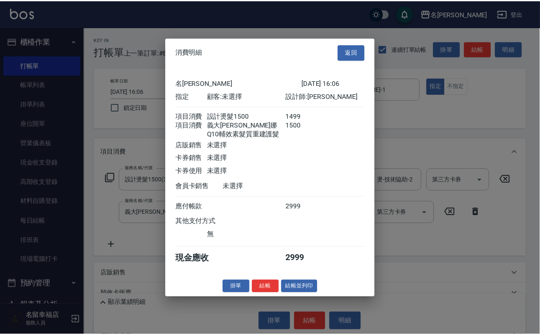
scroll to position [151, 0]
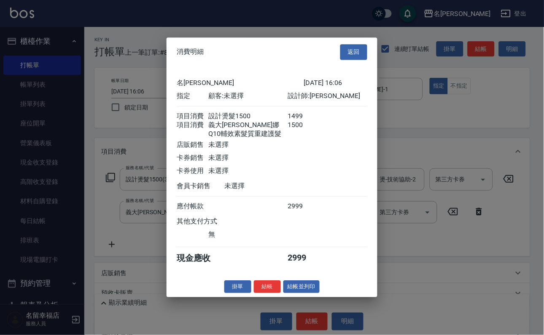
drag, startPoint x: 259, startPoint y: 320, endPoint x: 258, endPoint y: 314, distance: 6.4
click at [259, 294] on button "結帳" at bounding box center [267, 287] width 27 height 13
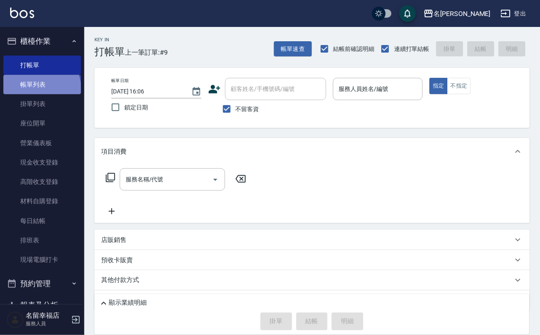
drag, startPoint x: 41, startPoint y: 94, endPoint x: 32, endPoint y: 94, distance: 8.4
click at [41, 94] on link "帳單列表" at bounding box center [42, 84] width 78 height 19
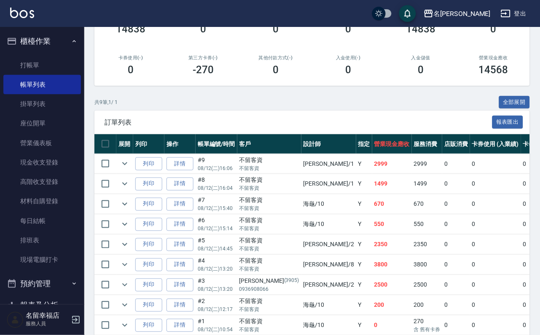
scroll to position [126, 0]
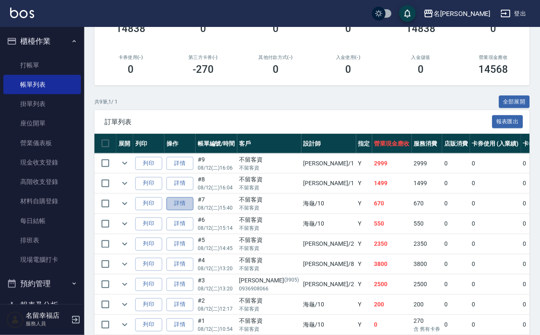
click at [193, 211] on link "詳情" at bounding box center [179, 204] width 27 height 13
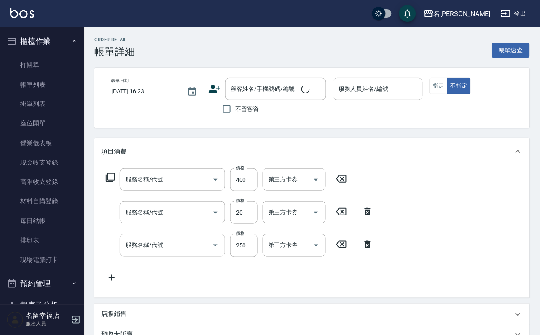
type input "[DATE] 15:40"
checkbox input "true"
type input "海龜-10"
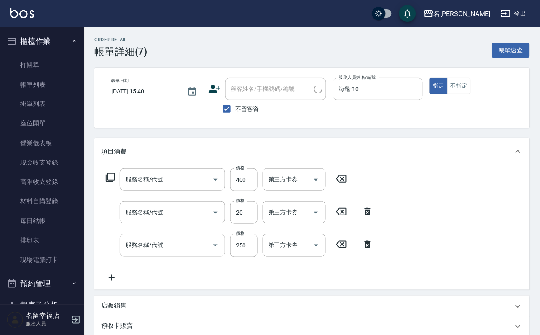
type input "指定單剪(203)"
type input "潤絲(801)"
type input "洗髮(101)"
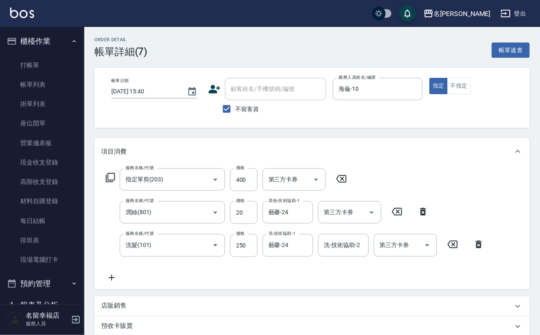
click at [421, 217] on icon at bounding box center [423, 212] width 21 height 10
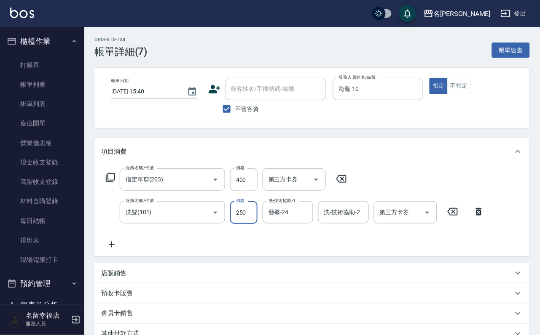
click at [247, 224] on input "250" at bounding box center [243, 212] width 27 height 23
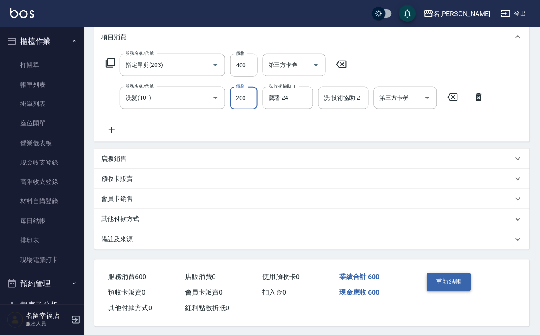
scroll to position [151, 0]
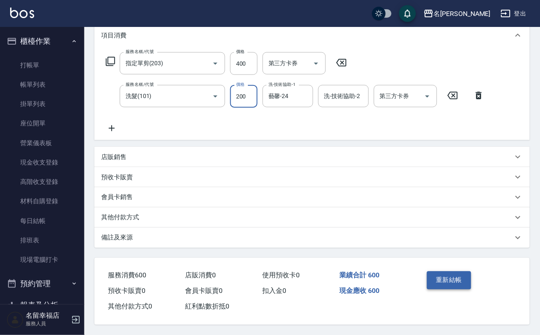
type input "200"
click at [460, 272] on button "重新結帳" at bounding box center [449, 281] width 45 height 18
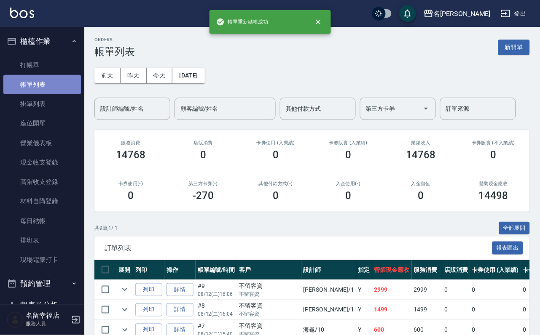
click at [70, 94] on link "帳單列表" at bounding box center [42, 84] width 78 height 19
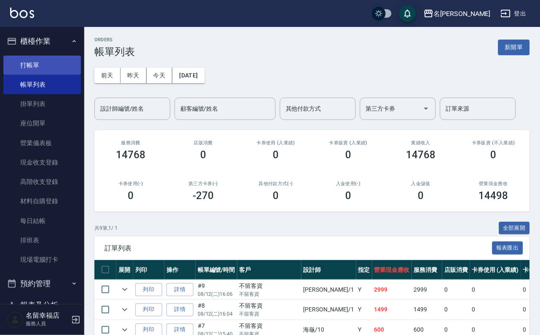
click at [32, 70] on link "打帳單" at bounding box center [42, 65] width 78 height 19
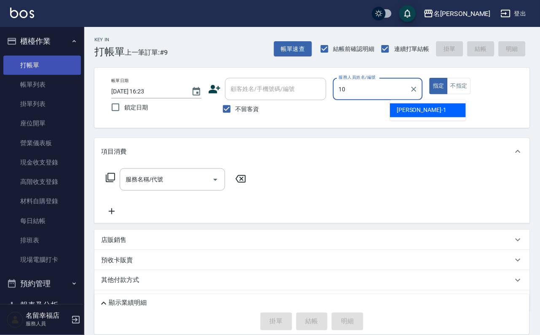
type input "海龜-10"
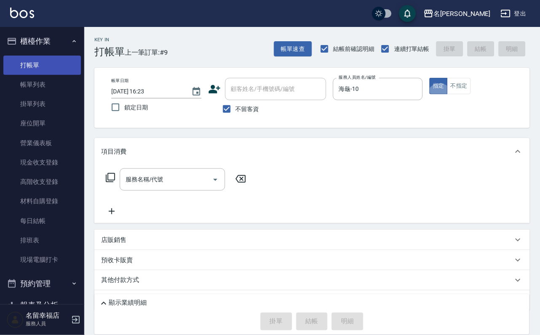
type button "true"
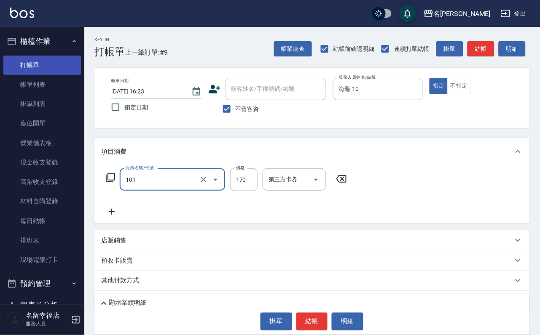
type input "洗髮(101)"
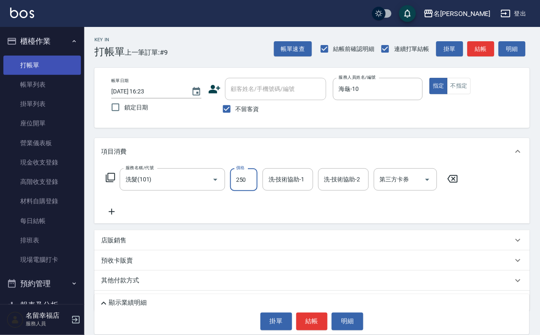
type input "250"
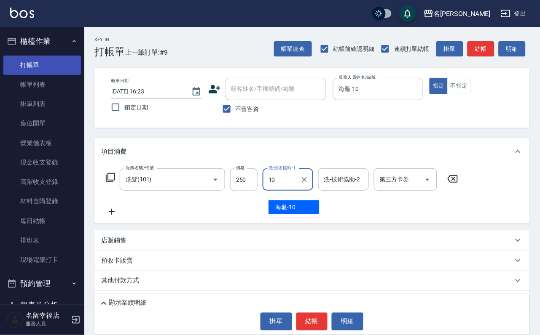
type input "海龜-10"
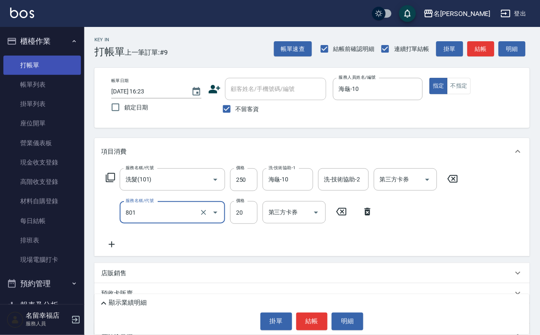
type input "潤絲(801)"
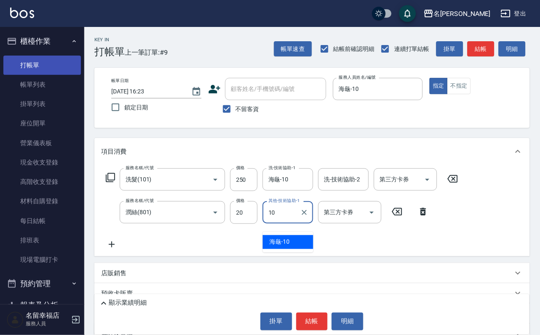
type input "海龜-10"
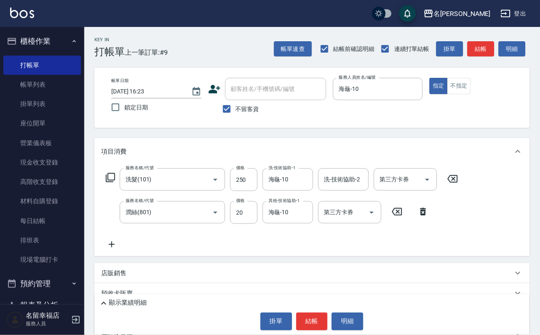
click at [308, 334] on div "顯示業績明細 掛單 結帳 明細" at bounding box center [311, 315] width 435 height 40
click at [308, 324] on button "結帳" at bounding box center [312, 322] width 32 height 18
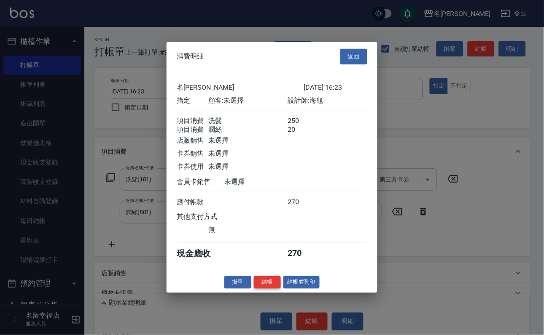
scroll to position [136, 0]
click at [265, 289] on button "結帳" at bounding box center [267, 282] width 27 height 13
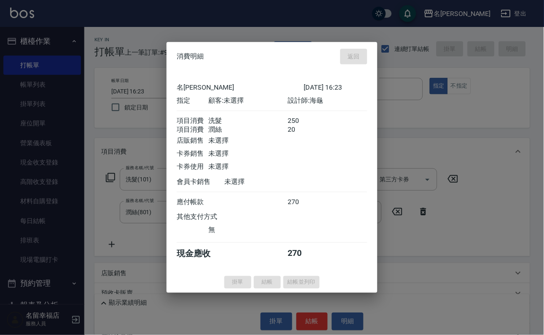
type input "[DATE] 16:51"
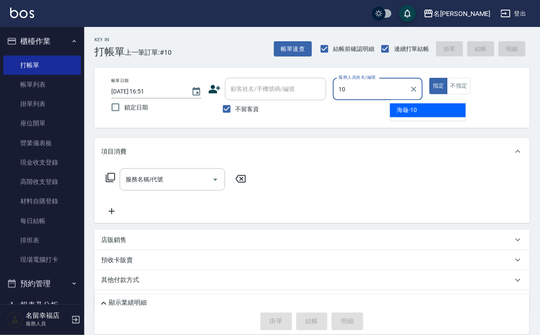
type input "海龜-10"
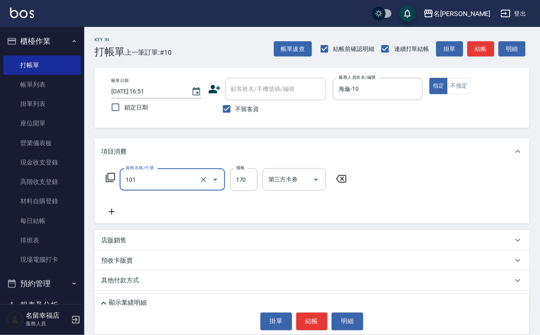
type input "洗髮(101)"
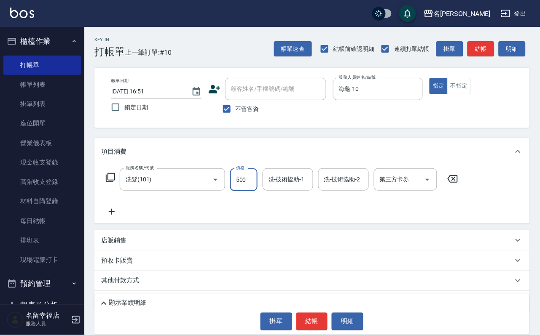
type input "500"
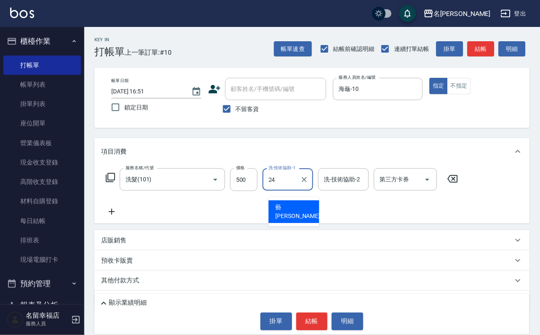
type input "藝馨-24"
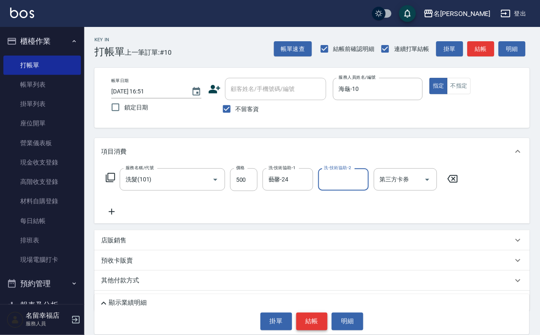
click at [311, 323] on button "結帳" at bounding box center [312, 322] width 32 height 18
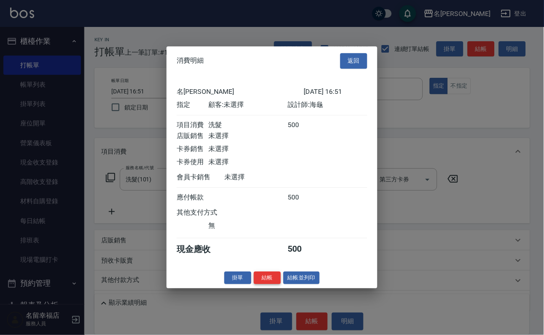
scroll to position [104, 0]
click at [256, 285] on button "結帳" at bounding box center [267, 278] width 27 height 13
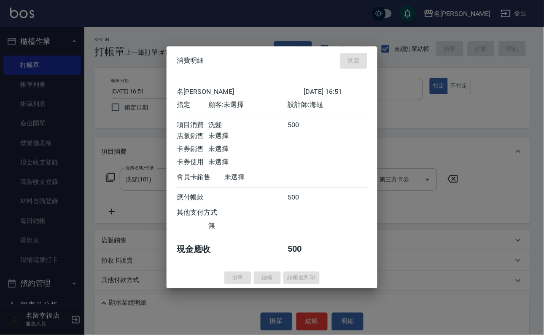
type input "[DATE] 17:18"
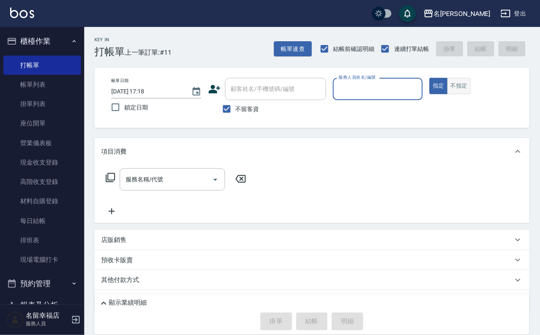
click at [471, 94] on button "不指定" at bounding box center [459, 86] width 24 height 16
type input "[PERSON_NAME]-8"
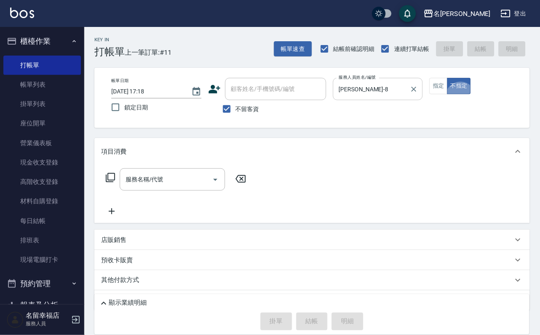
type button "false"
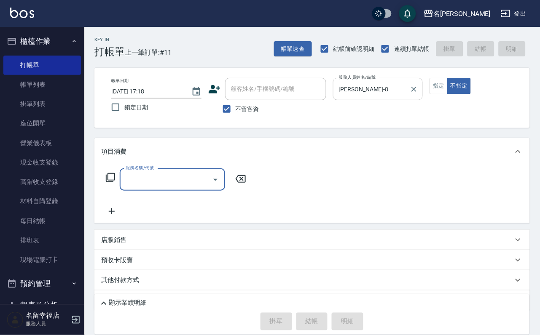
type input "5"
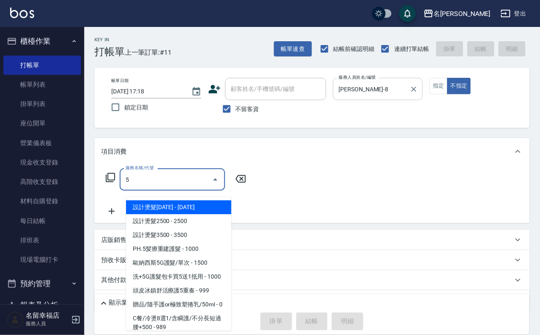
type input "設計燙髮1500(305)"
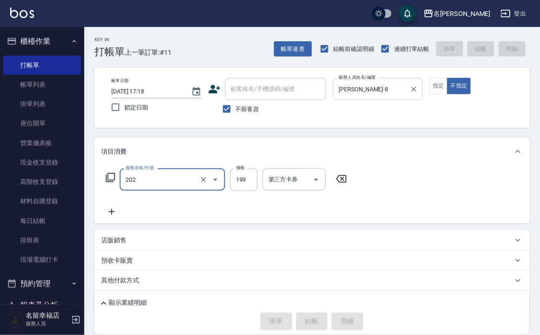
type input "202"
type input "[DATE] 17:26"
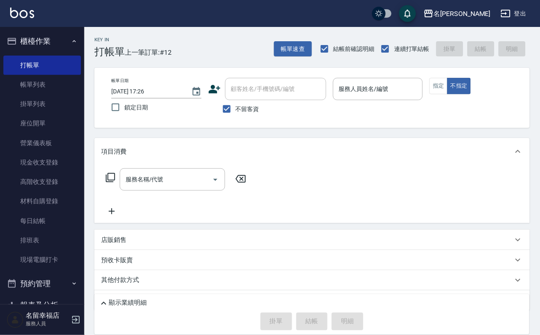
drag, startPoint x: 478, startPoint y: 101, endPoint x: 491, endPoint y: 145, distance: 45.2
click at [490, 145] on div "Key In 打帳單 上一筆訂單:#12 帳單速查 結帳前確認明細 連續打單結帳 掛單 結帳 明細 帳單日期 [DATE] 17:26 鎖定日期 顧客姓名/手…" at bounding box center [312, 199] width 456 height 344
click at [448, 94] on button "指定" at bounding box center [438, 86] width 18 height 16
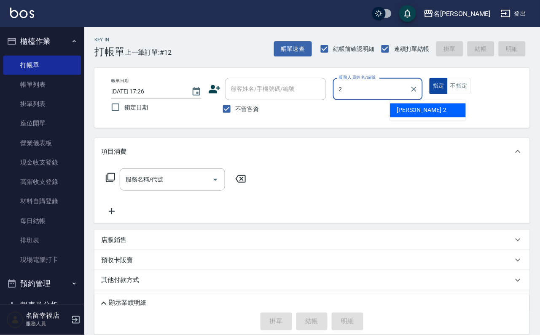
type input "[PERSON_NAME]-2"
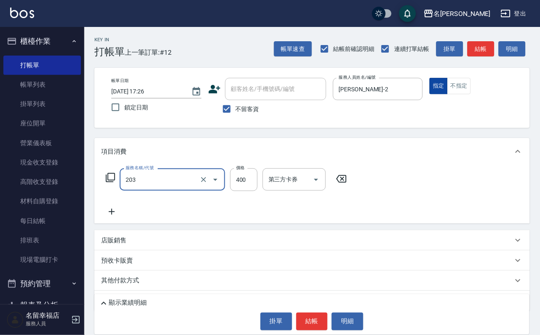
type input "指定單剪(203)"
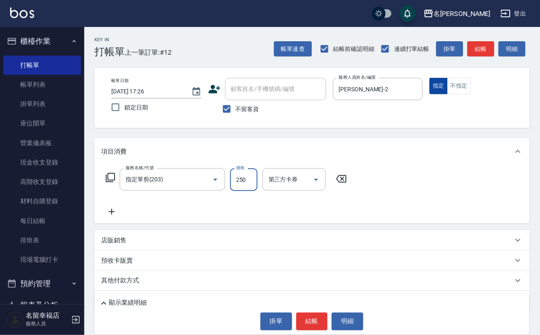
type input "250"
click at [321, 325] on button "結帳" at bounding box center [312, 322] width 32 height 18
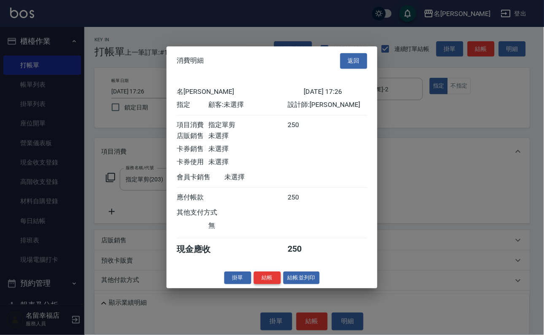
click at [262, 285] on button "結帳" at bounding box center [267, 278] width 27 height 13
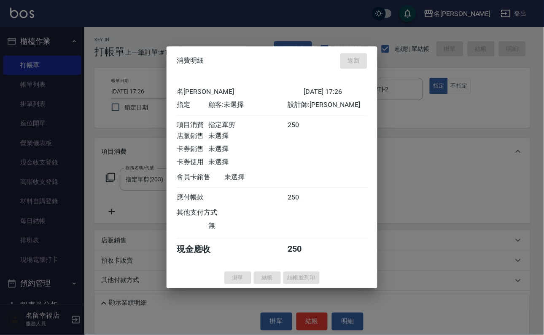
type input "[DATE] 17:44"
